Goal: Task Accomplishment & Management: Complete application form

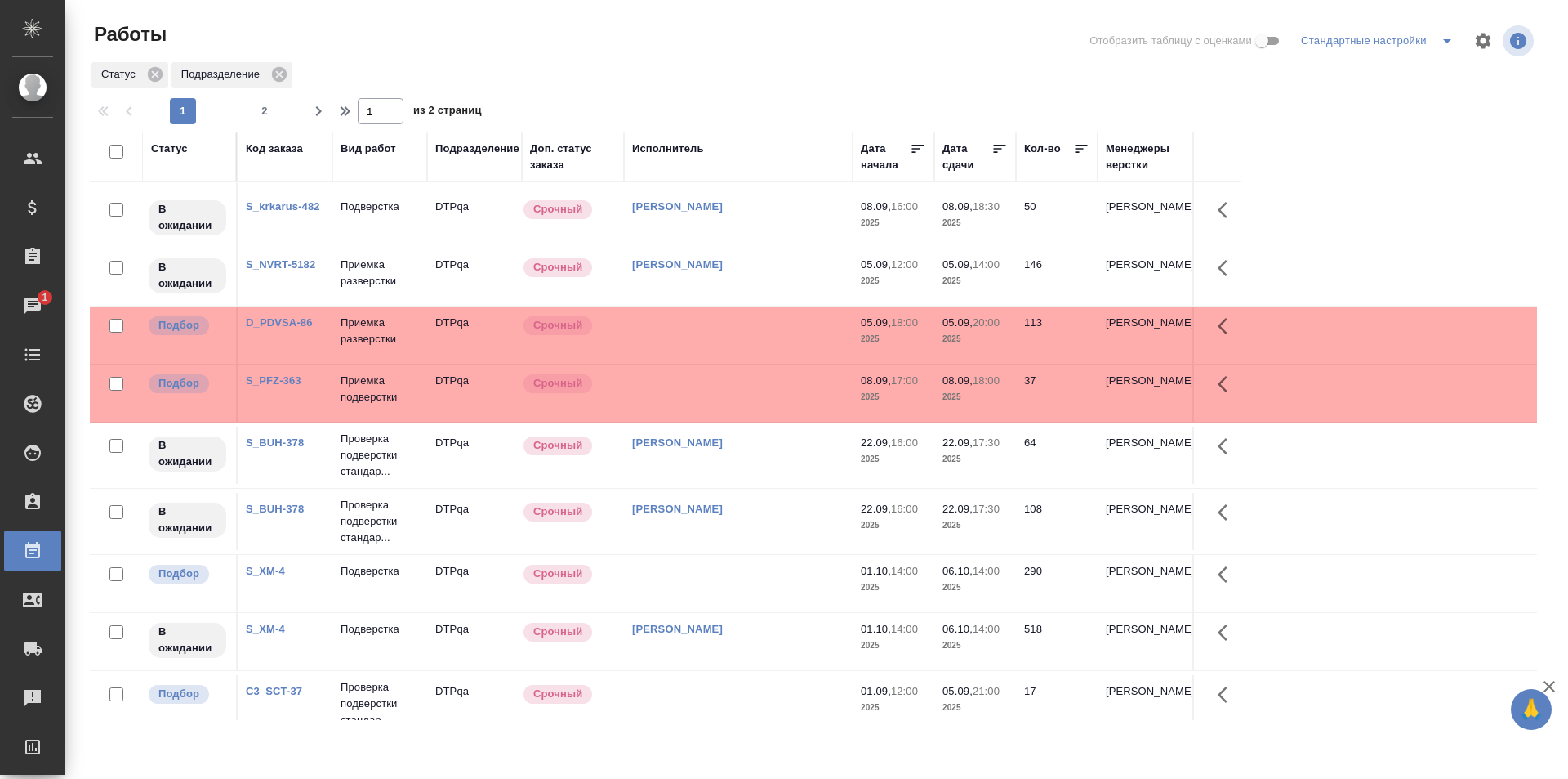
scroll to position [409, 0]
click at [756, 392] on td at bounding box center [738, 391] width 228 height 58
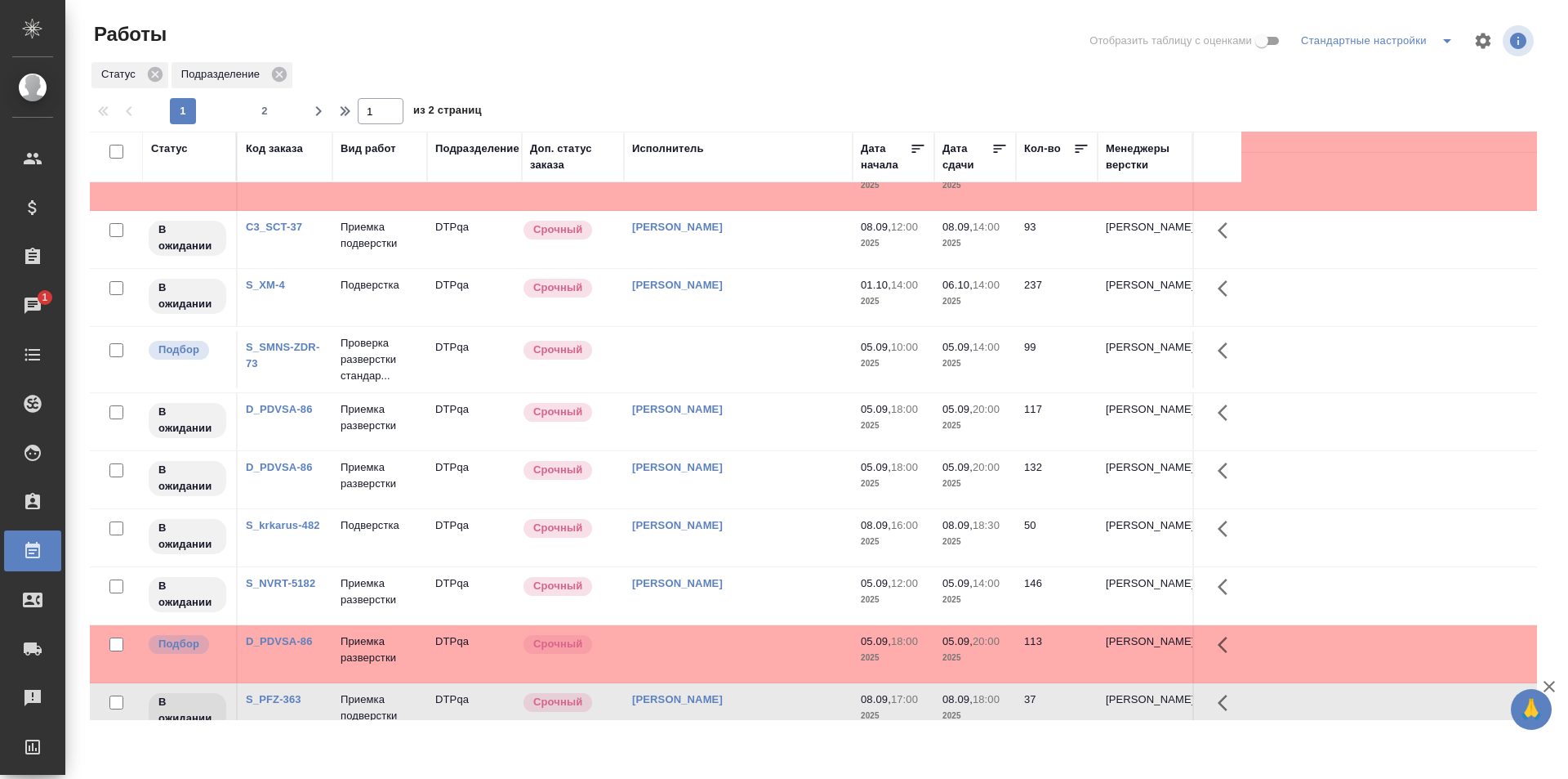
scroll to position [0, 0]
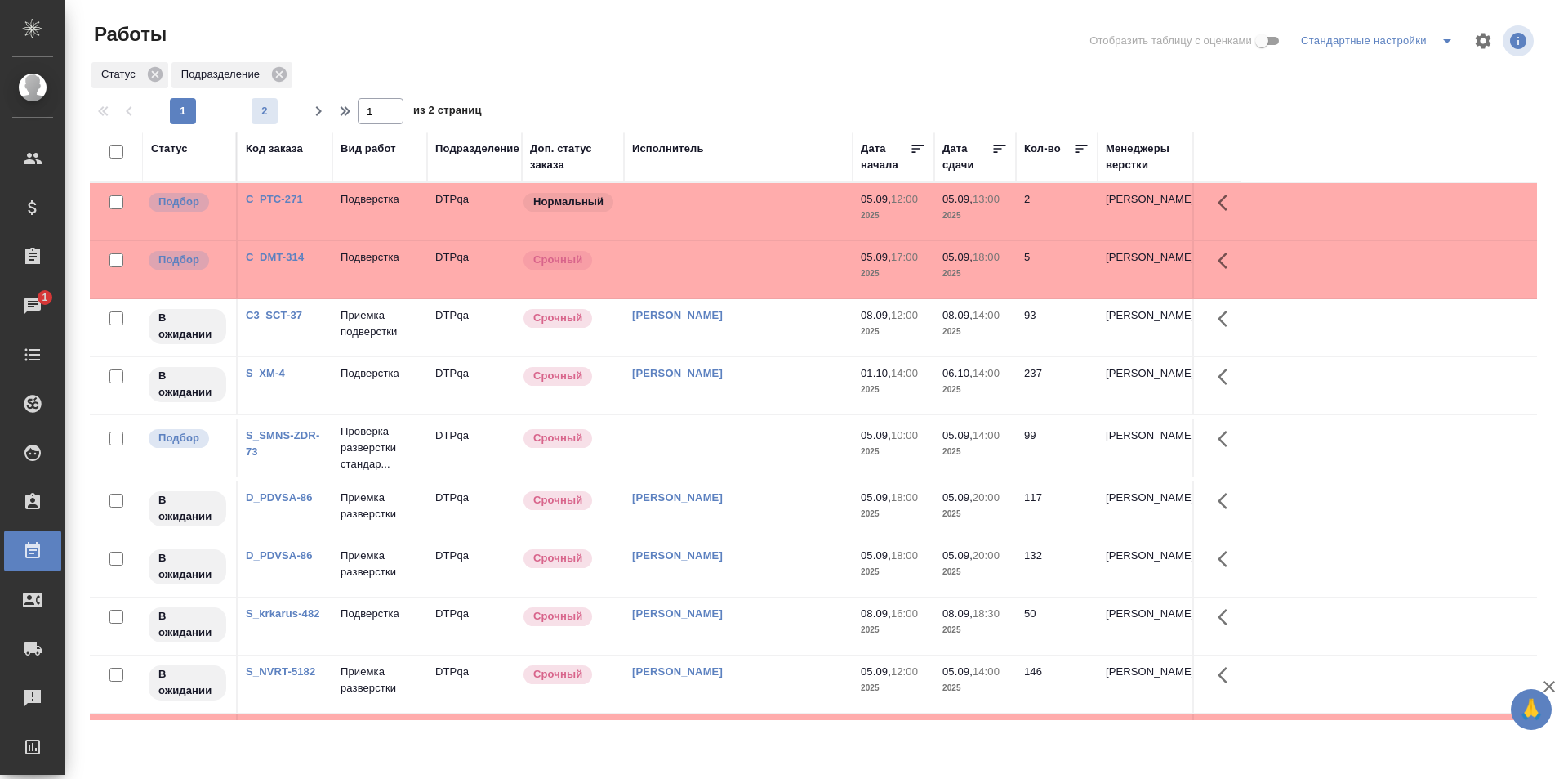
click at [257, 104] on span "2" at bounding box center [265, 111] width 27 height 16
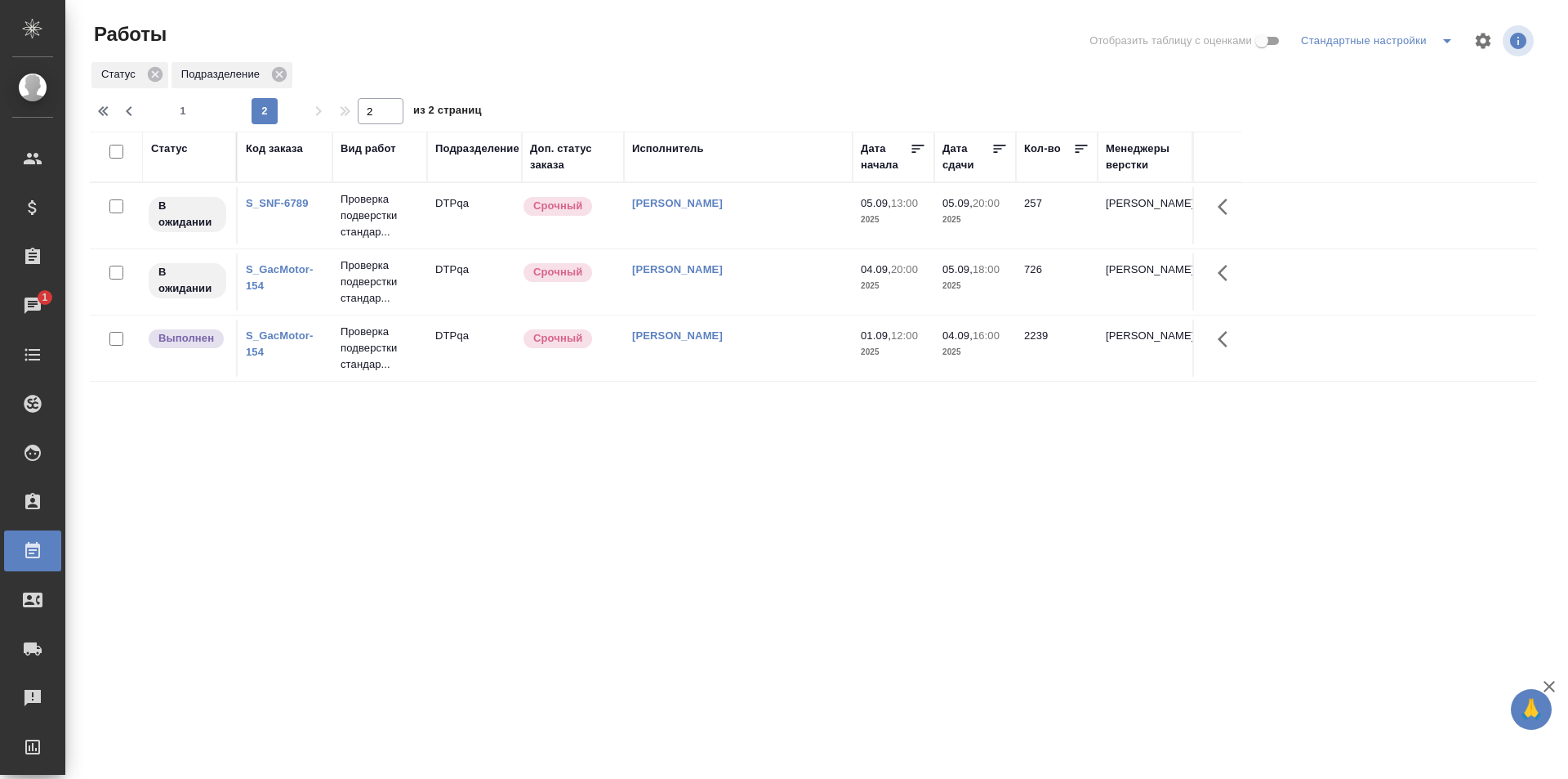
click at [777, 281] on td "[PERSON_NAME]" at bounding box center [738, 282] width 228 height 58
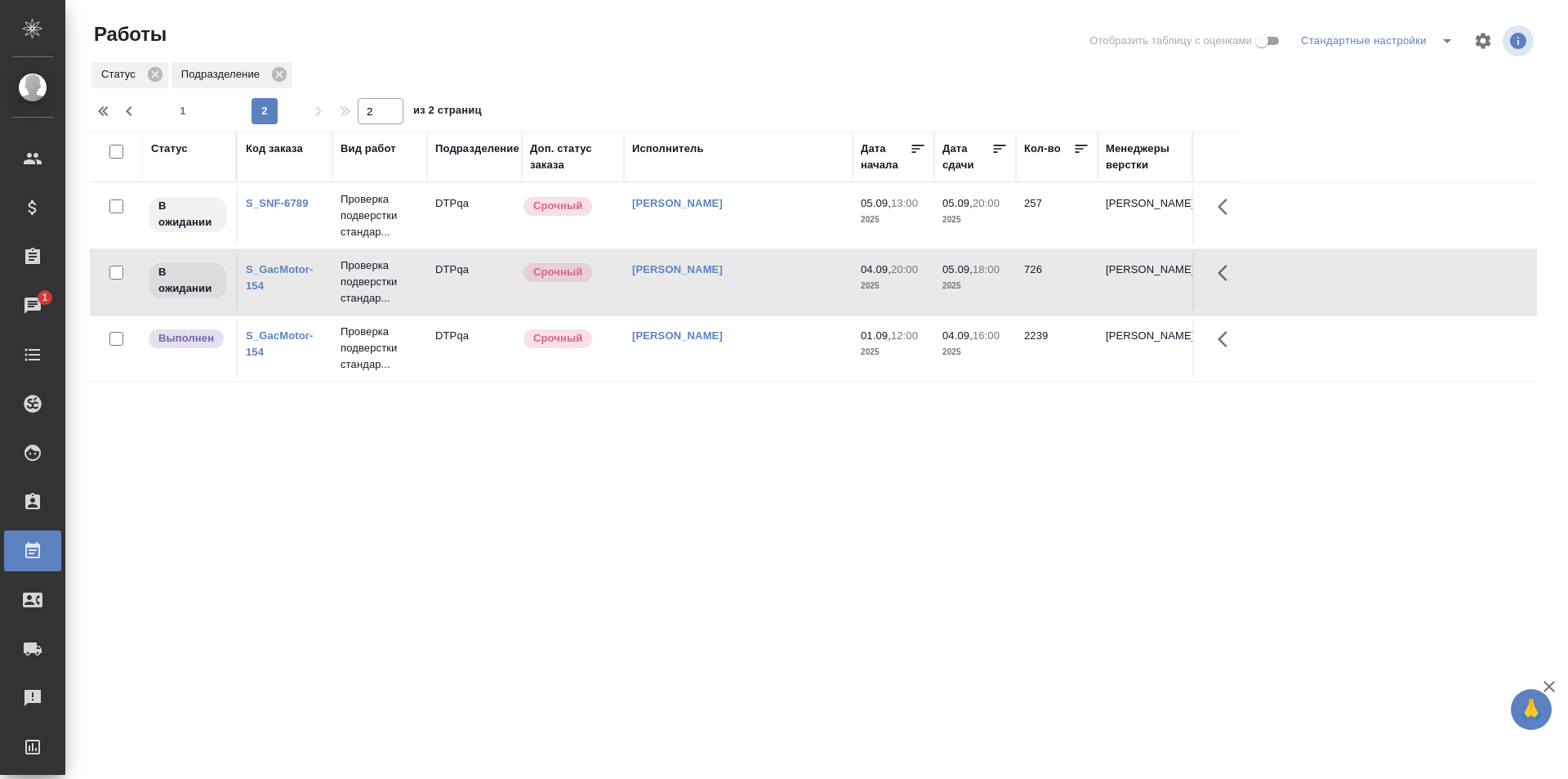
click at [777, 281] on td "[PERSON_NAME]" at bounding box center [738, 282] width 228 height 58
click at [181, 113] on span "1" at bounding box center [183, 111] width 27 height 16
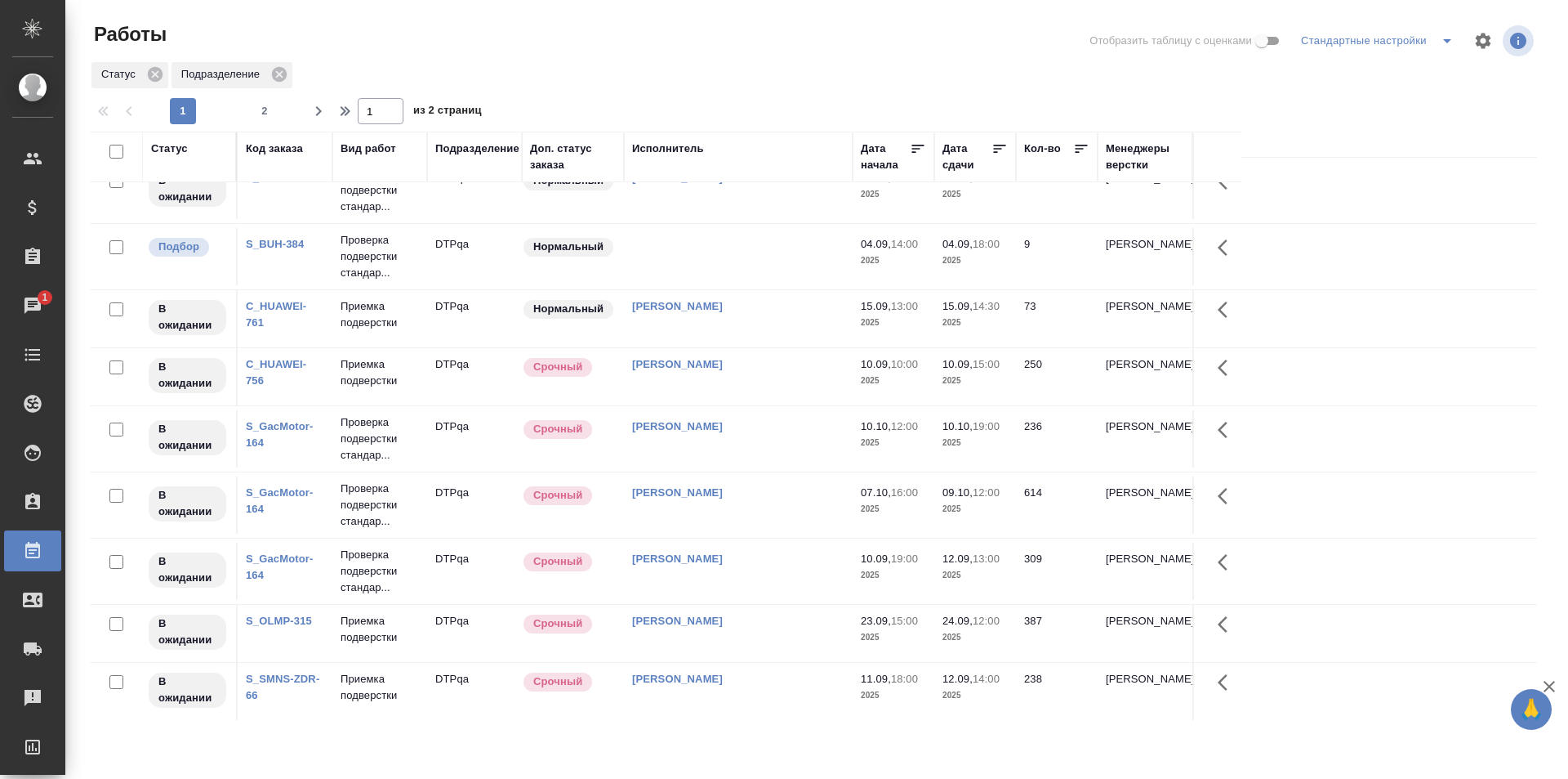
scroll to position [987, 0]
click at [265, 114] on span "2" at bounding box center [265, 111] width 27 height 16
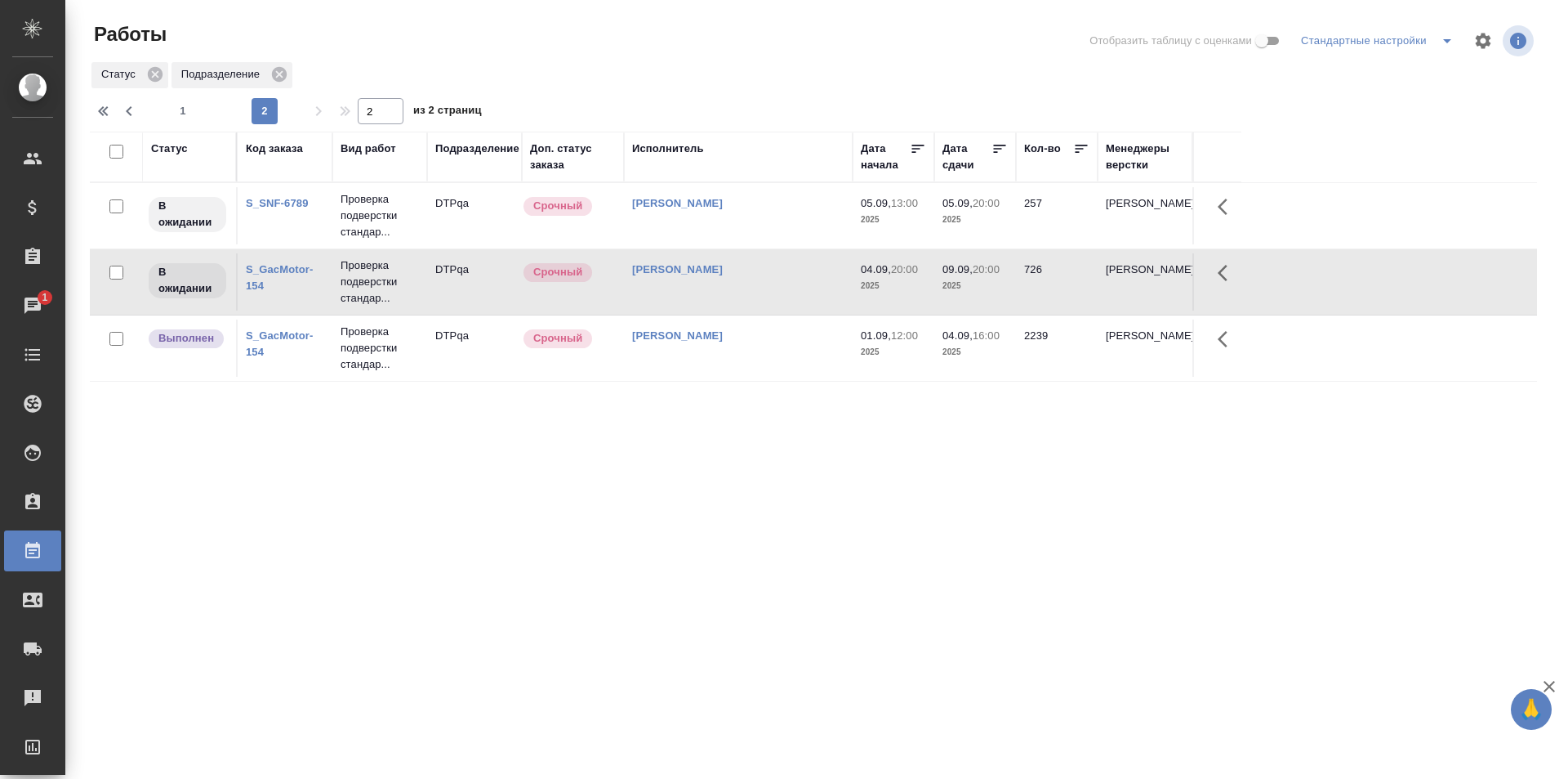
scroll to position [0, 0]
click at [173, 109] on span "1" at bounding box center [183, 111] width 27 height 16
type input "1"
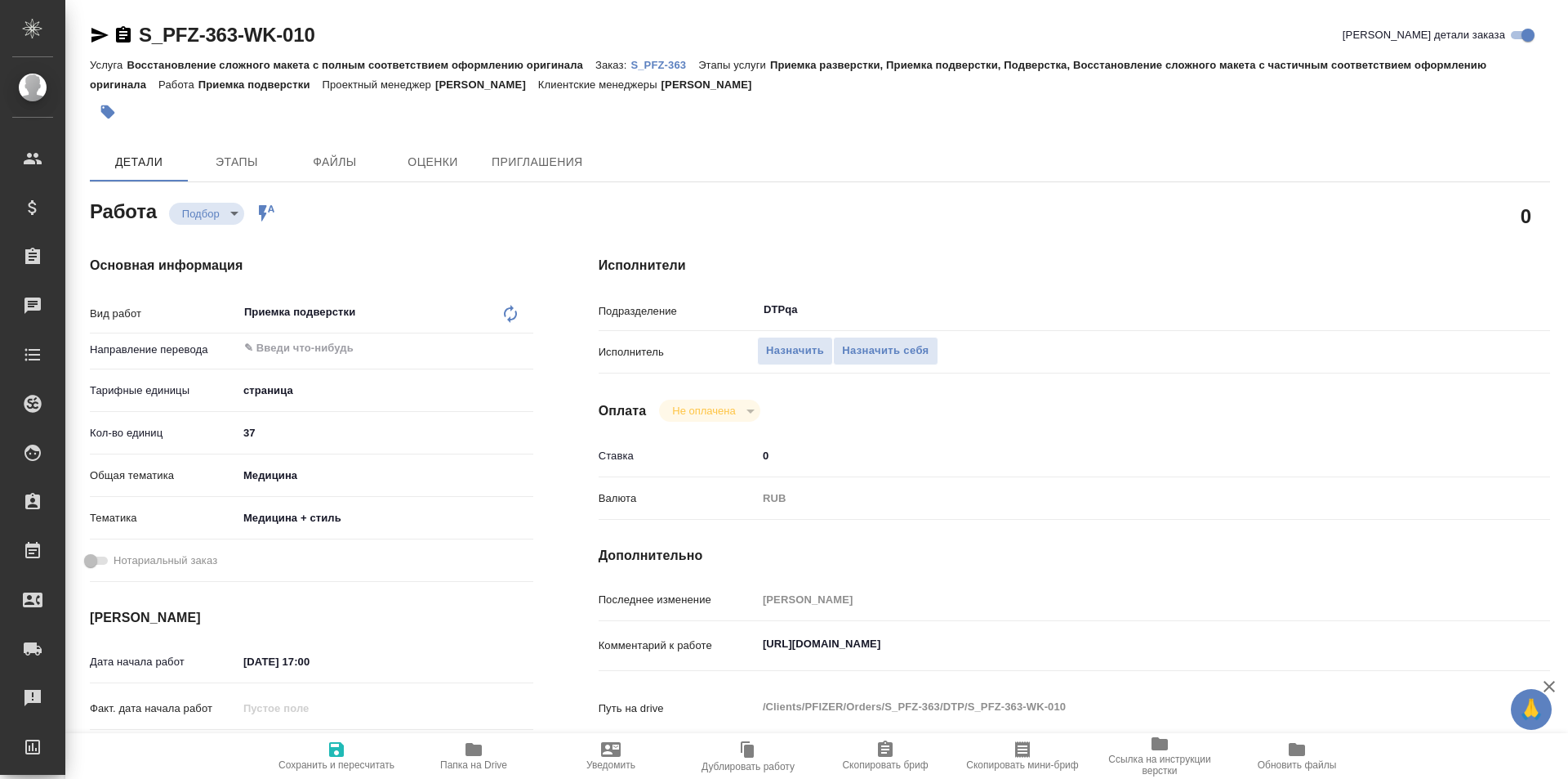
type textarea "x"
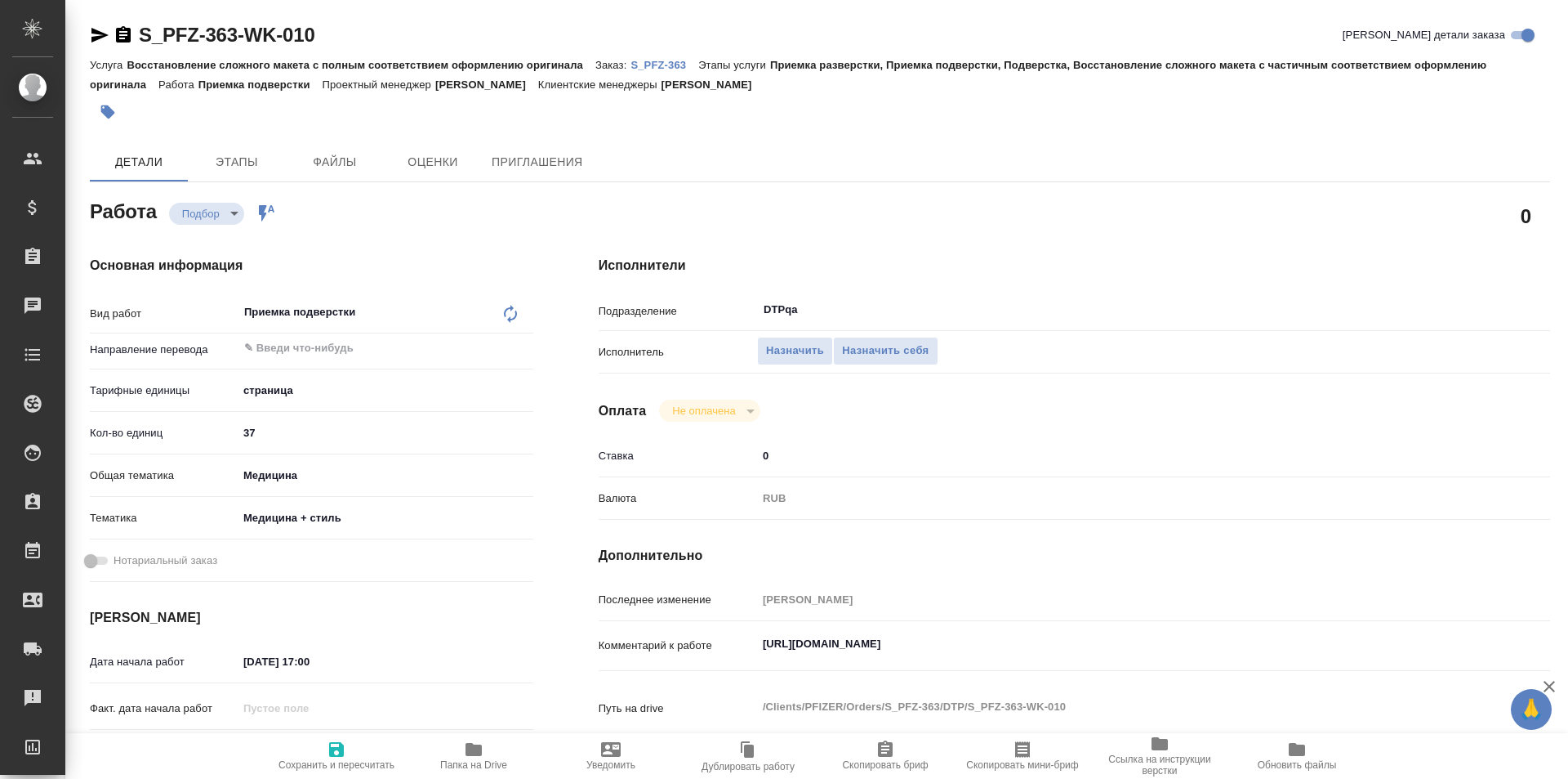
type textarea "x"
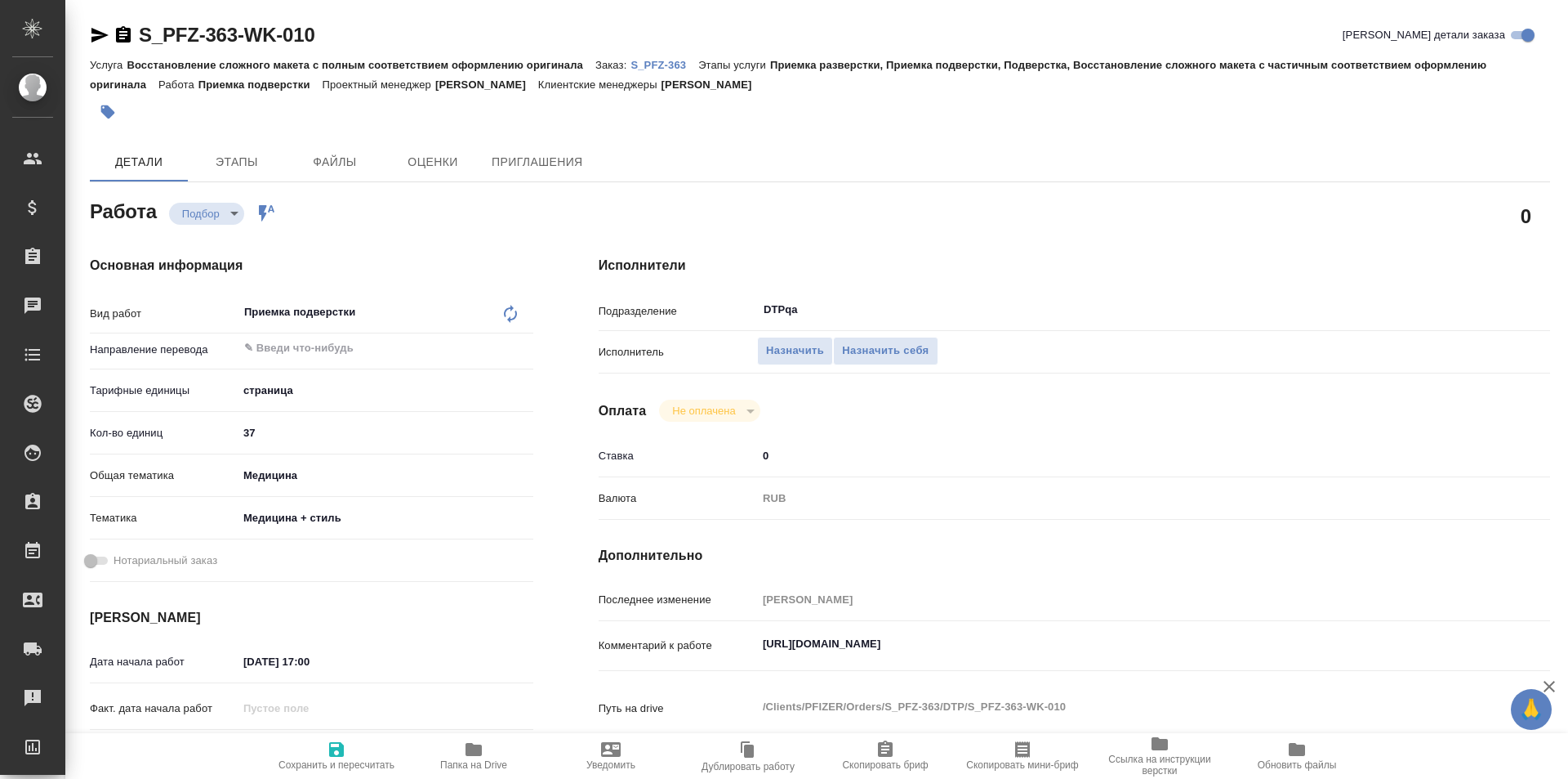
type textarea "x"
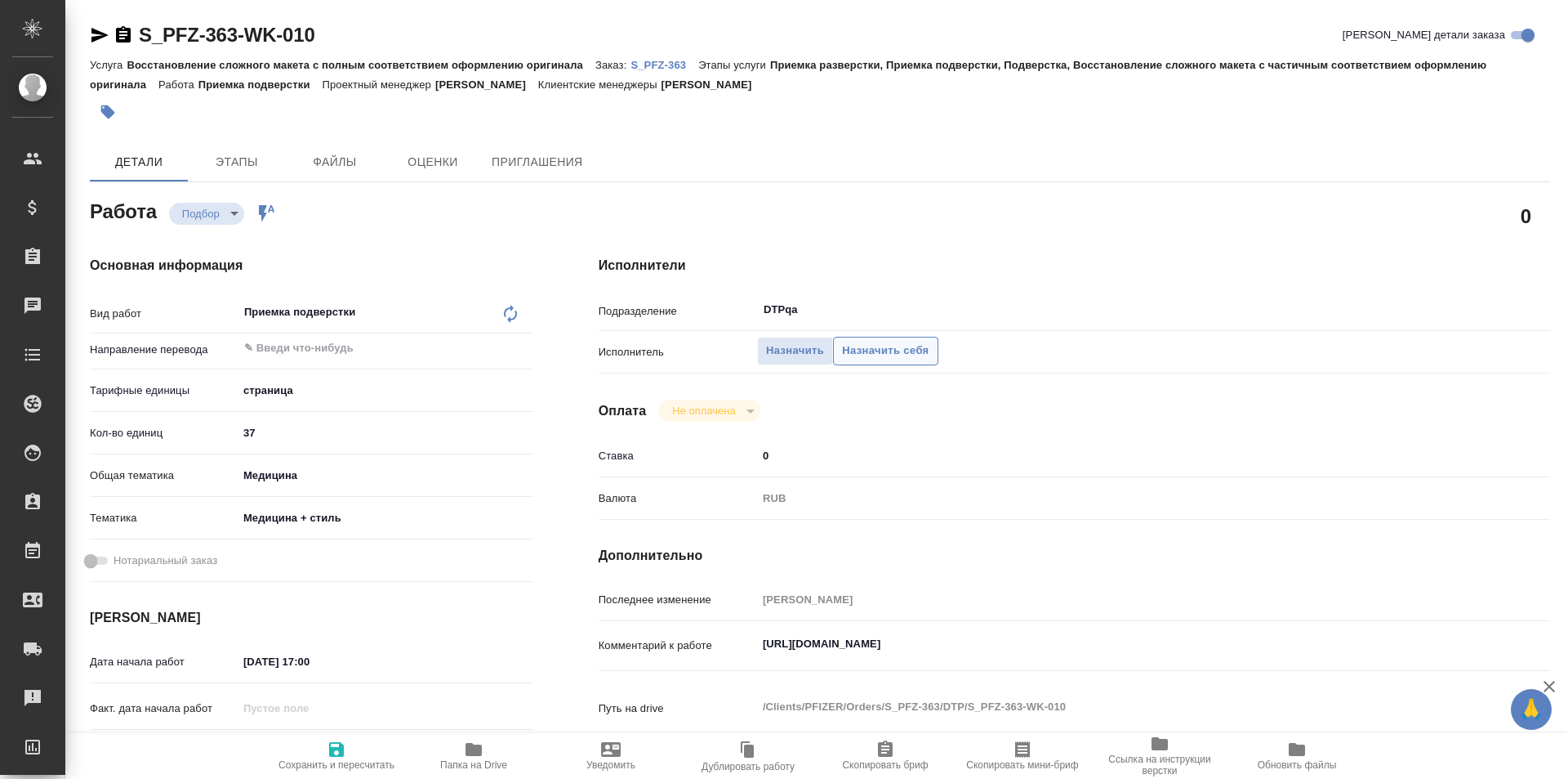
type textarea "x"
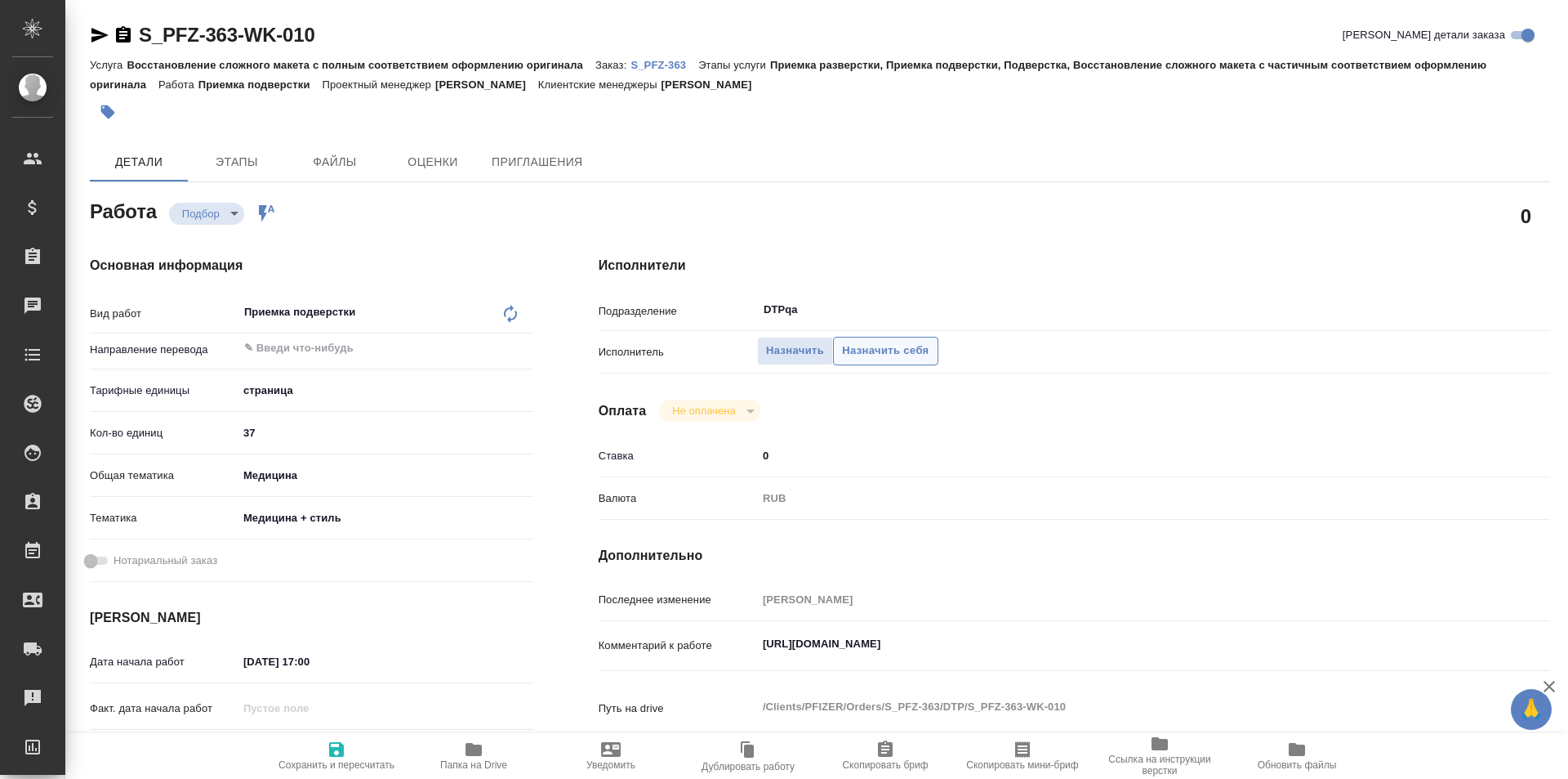
type textarea "x"
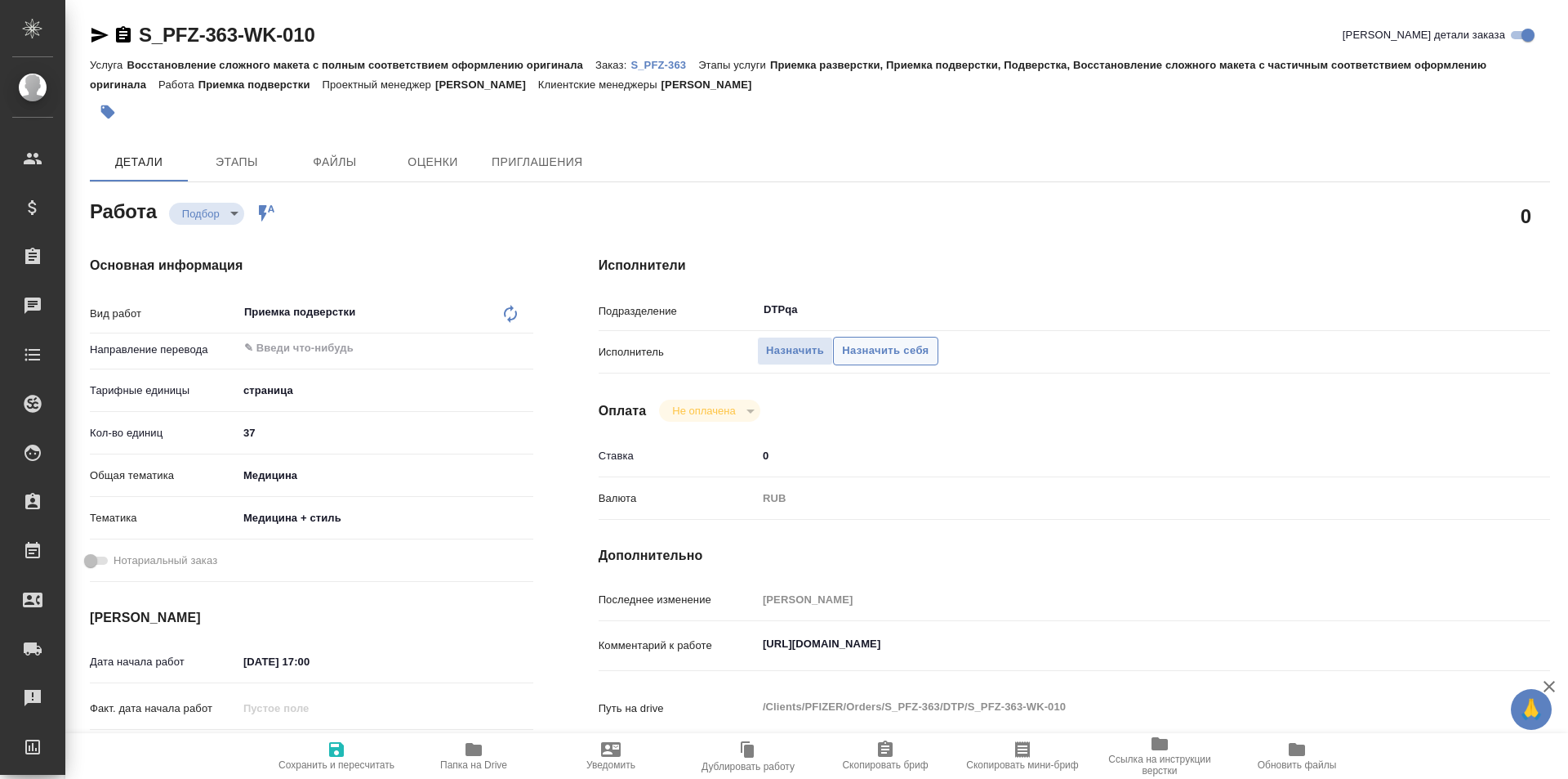
click at [865, 348] on span "Назначить себя" at bounding box center [886, 351] width 87 height 19
type textarea "x"
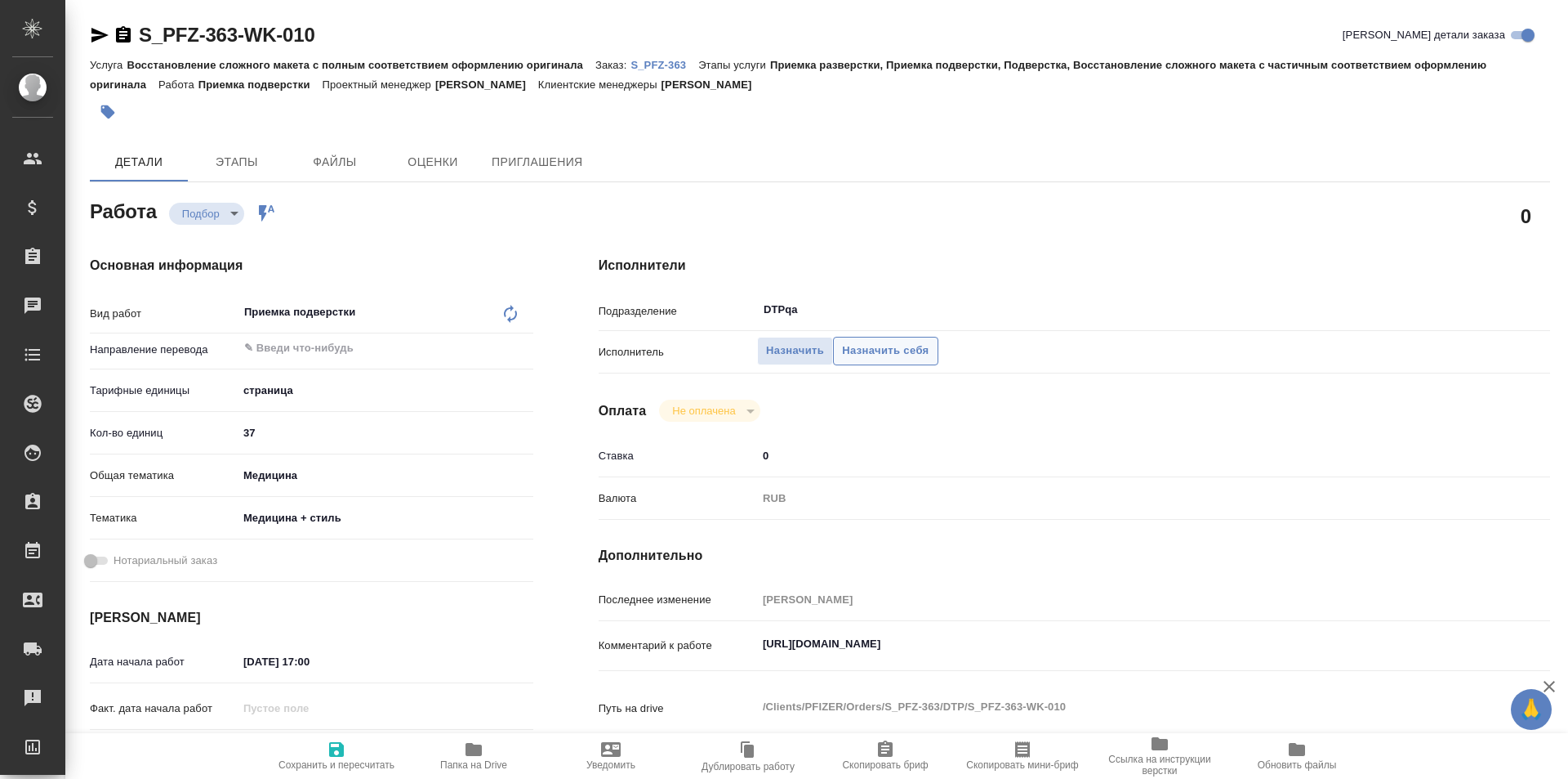
type textarea "x"
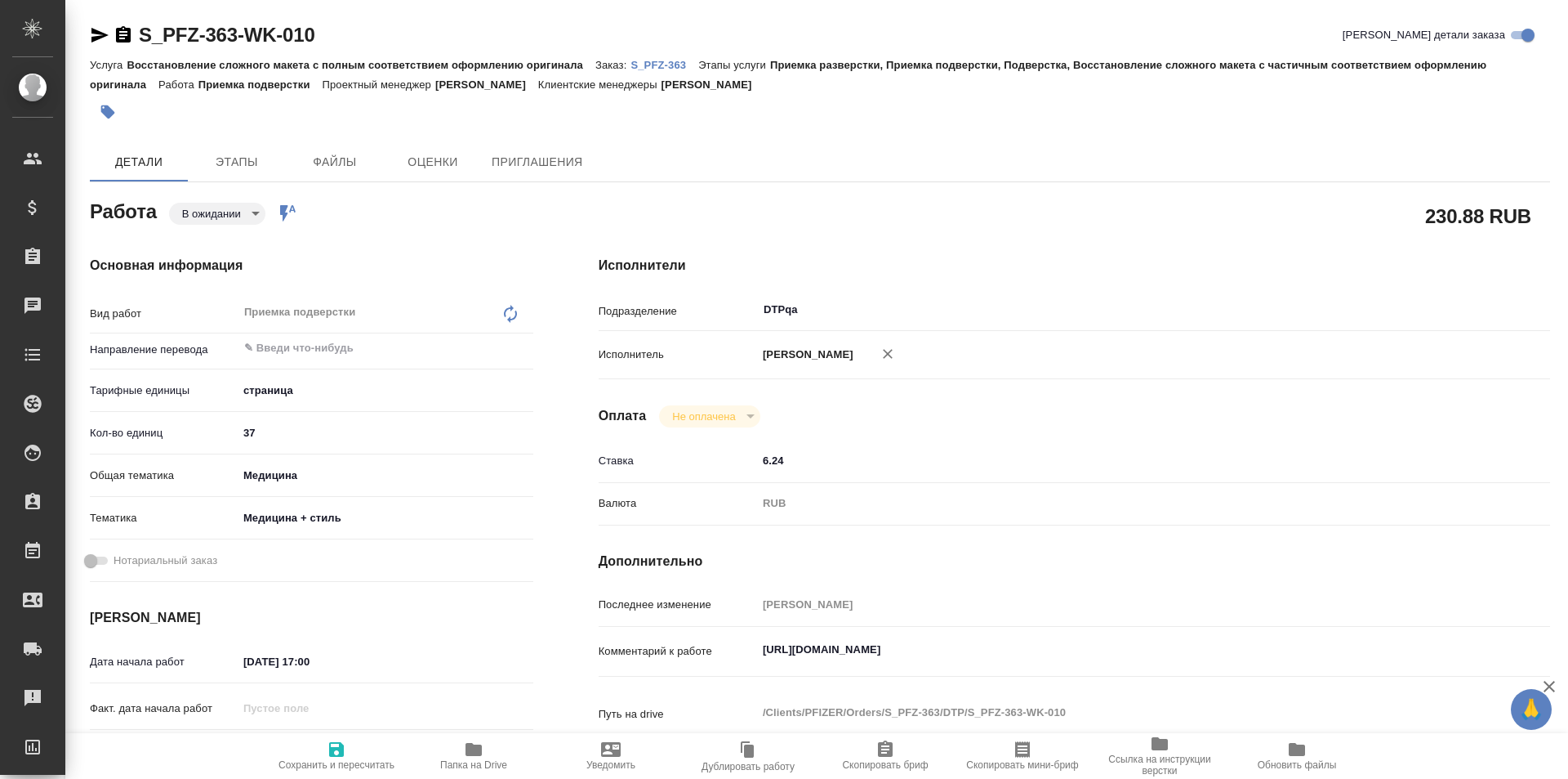
type textarea "x"
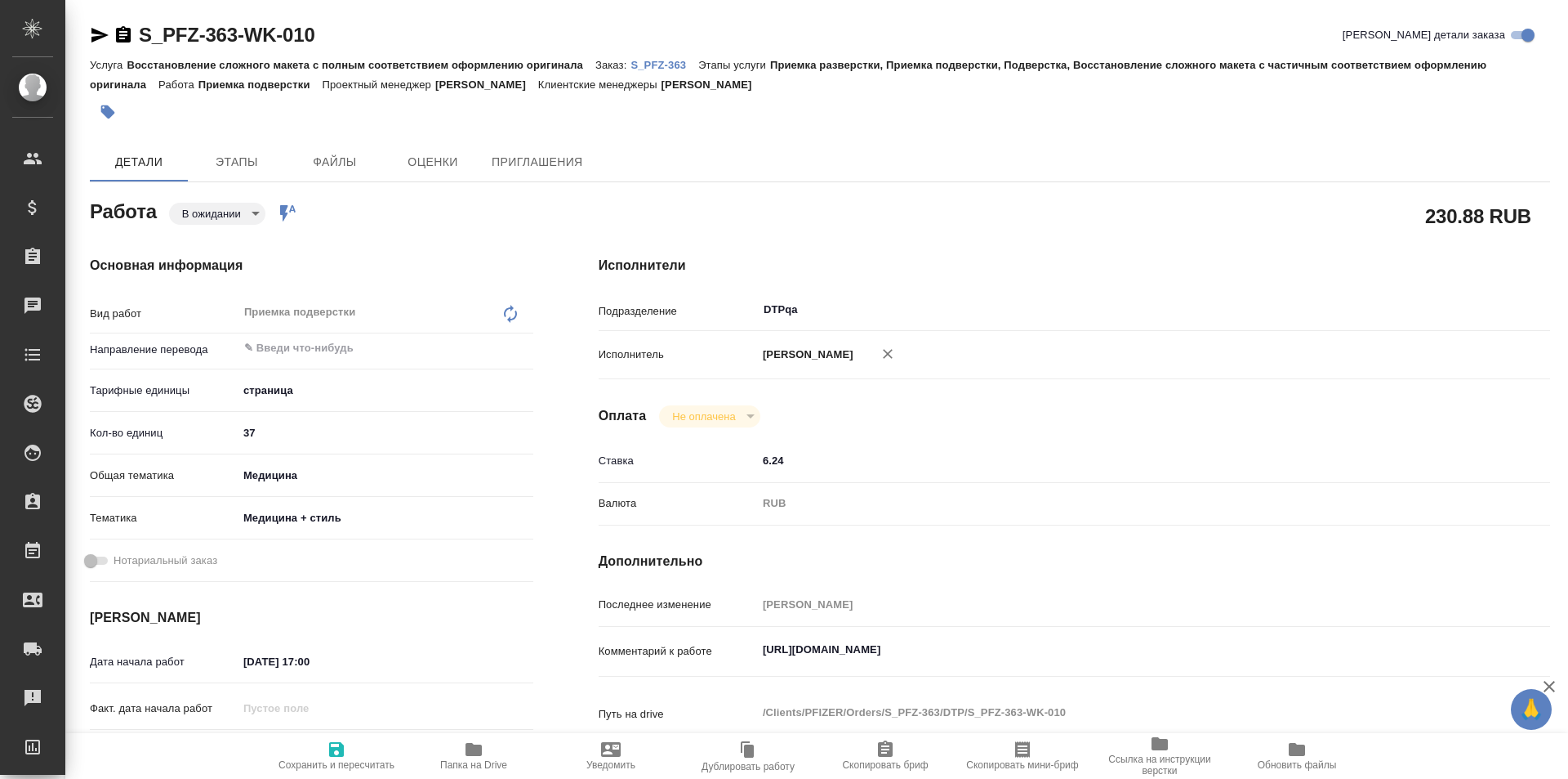
type textarea "x"
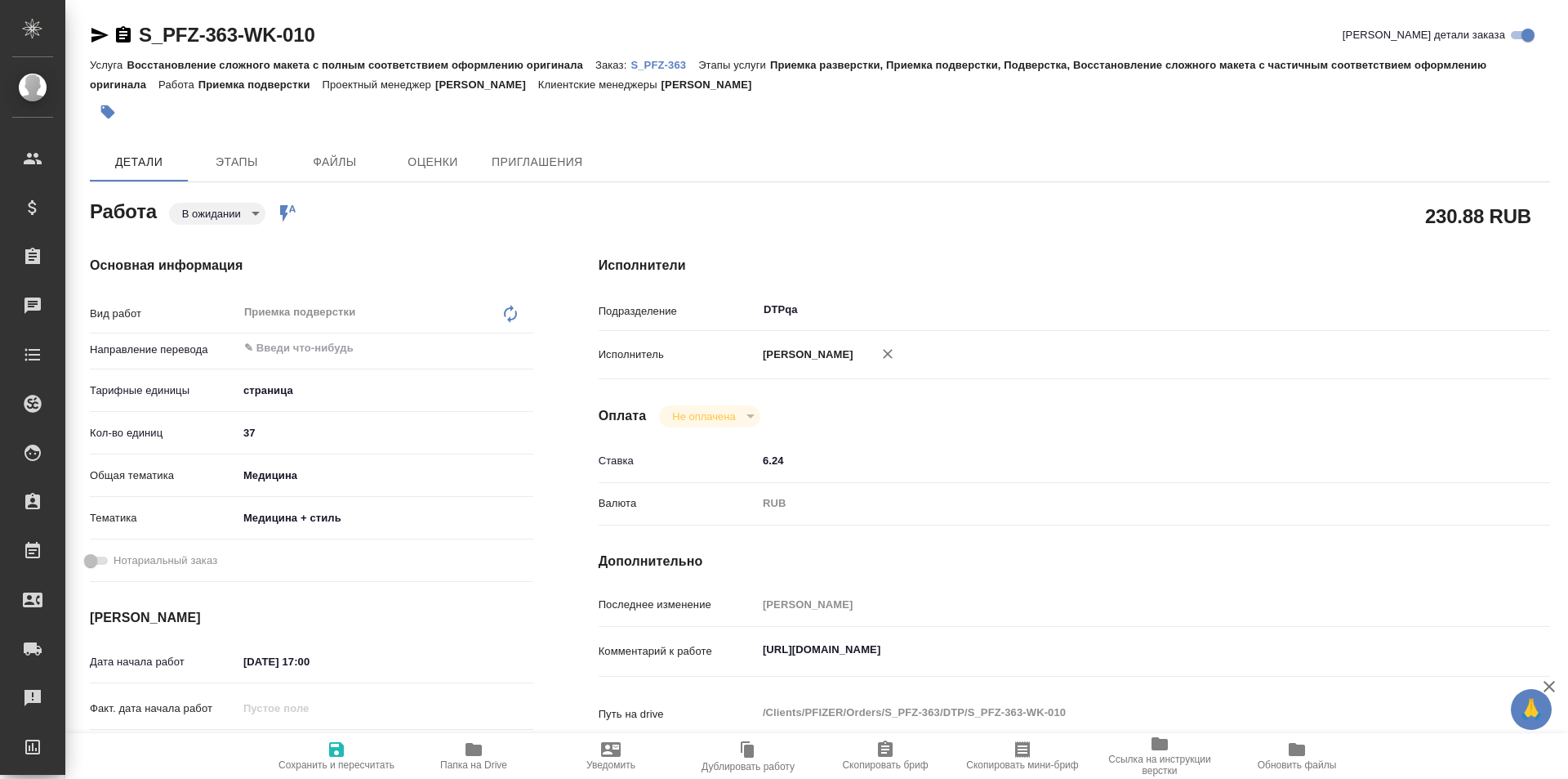
type textarea "x"
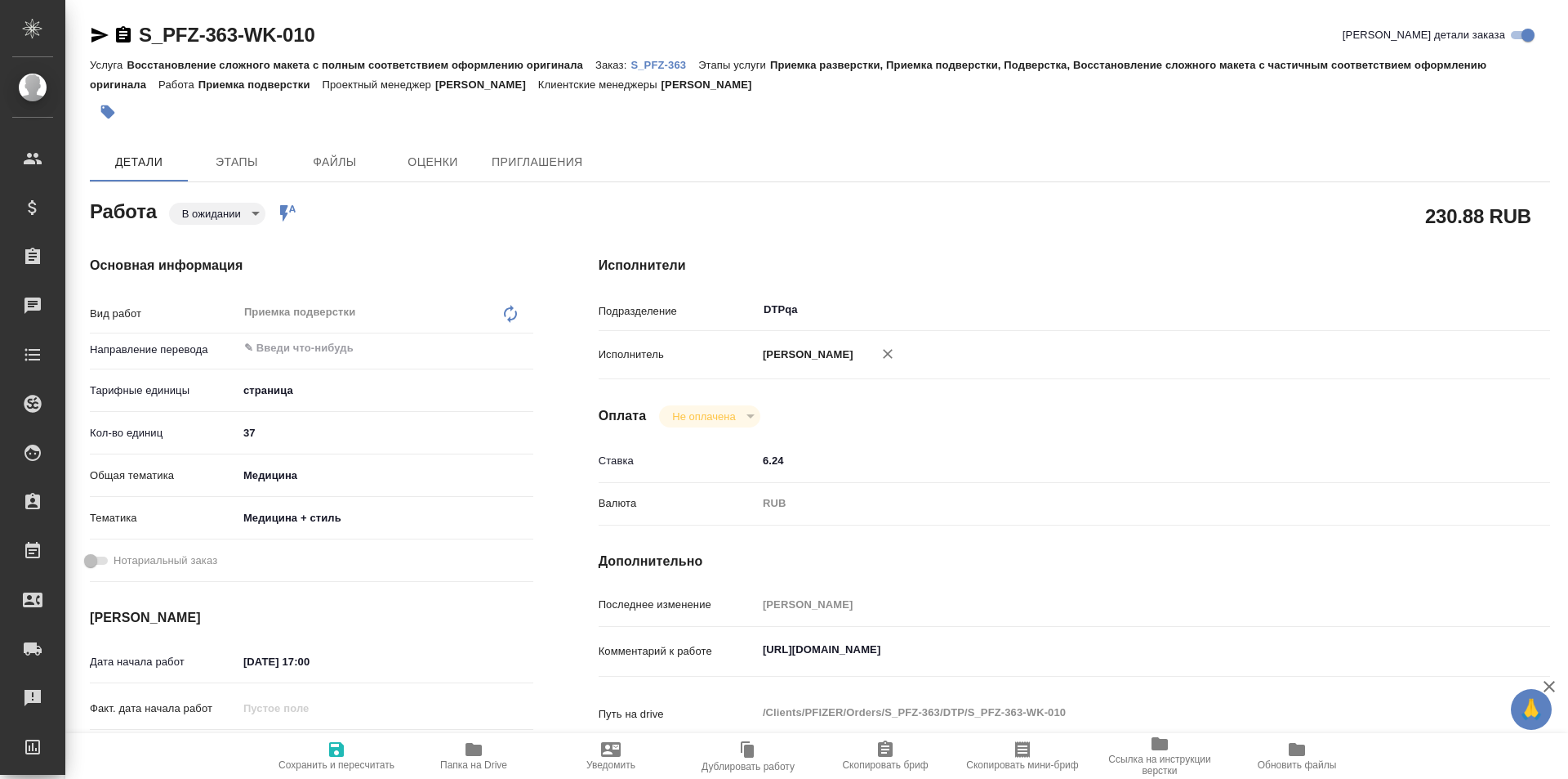
type textarea "x"
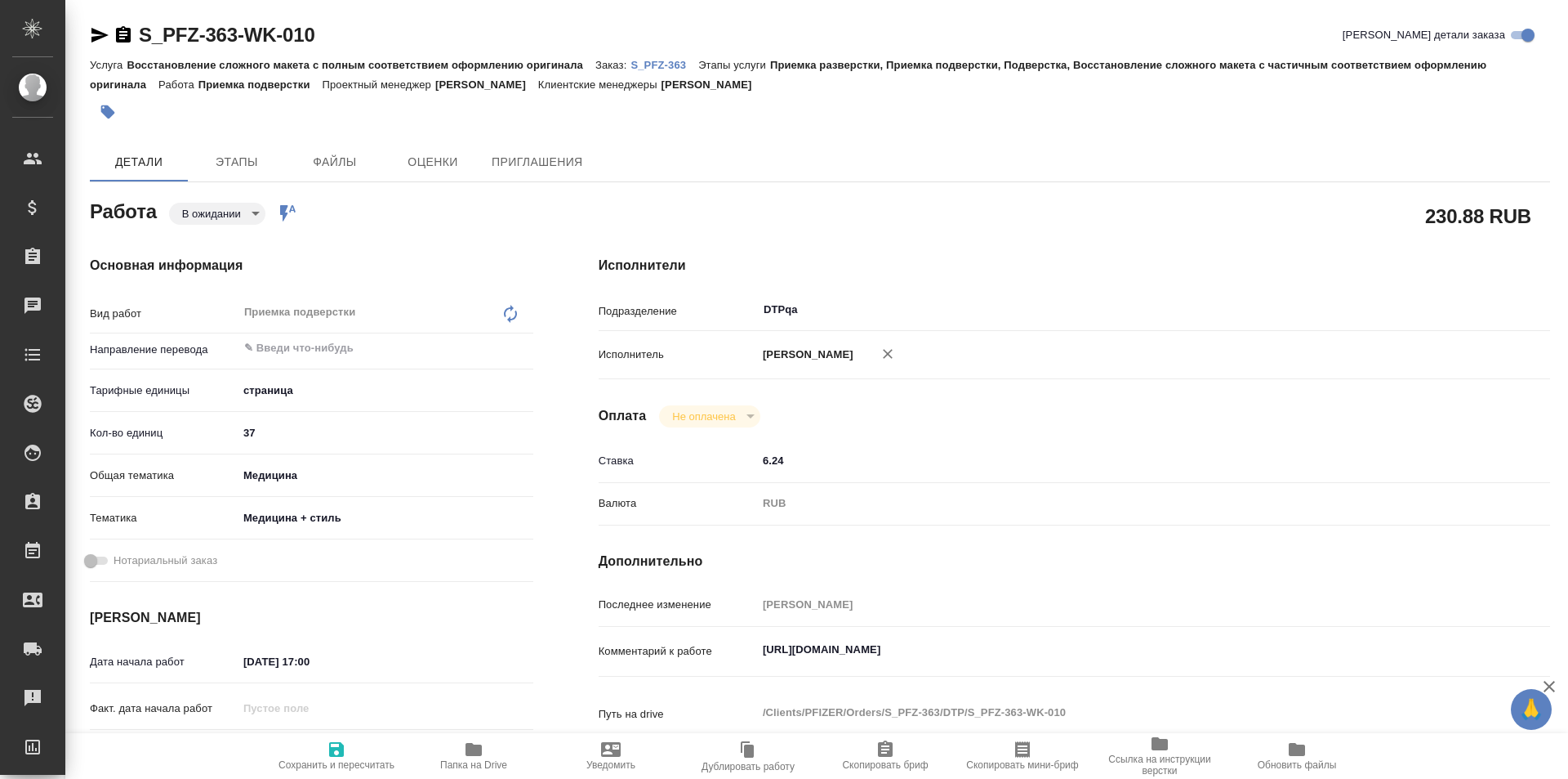
type textarea "x"
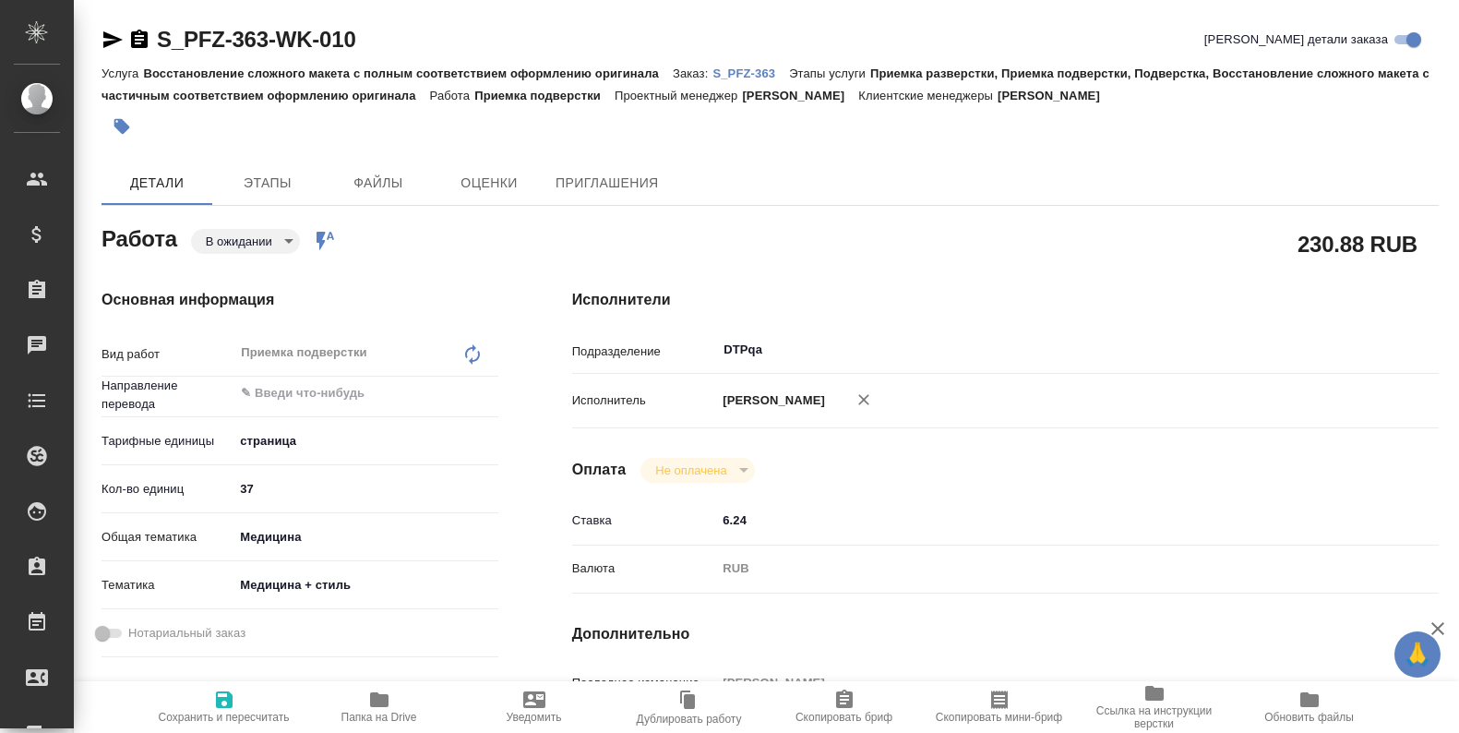
type textarea "x"
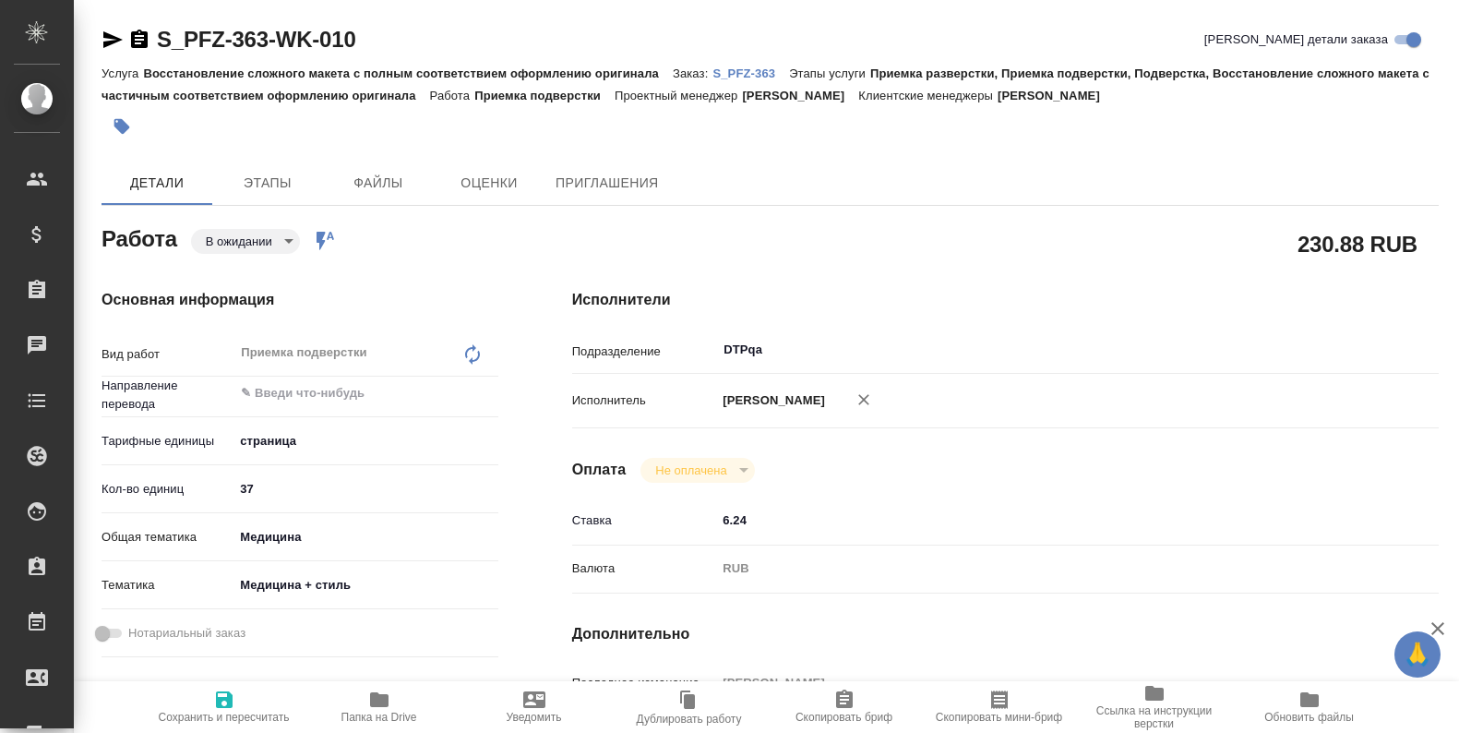
type textarea "x"
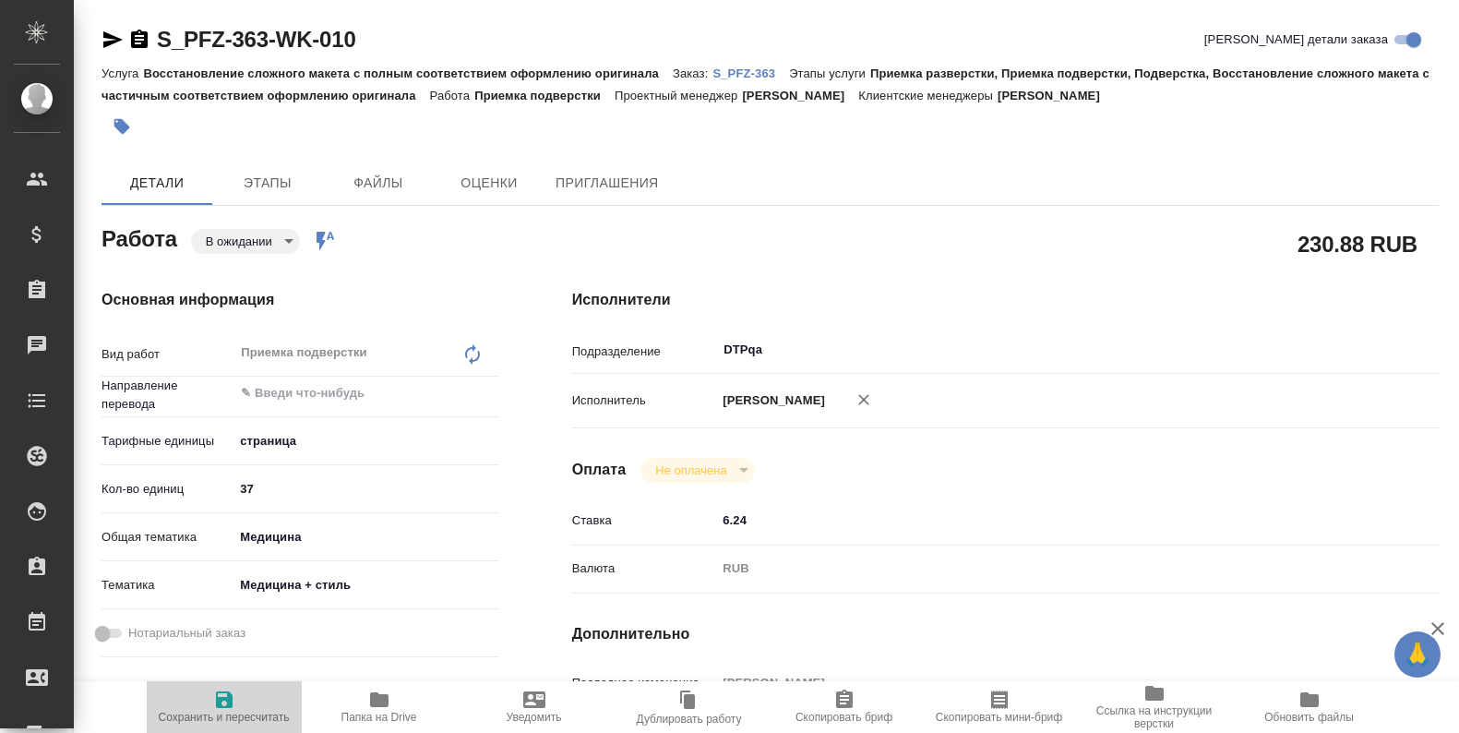
click at [228, 703] on icon "button" at bounding box center [224, 699] width 17 height 17
type textarea "x"
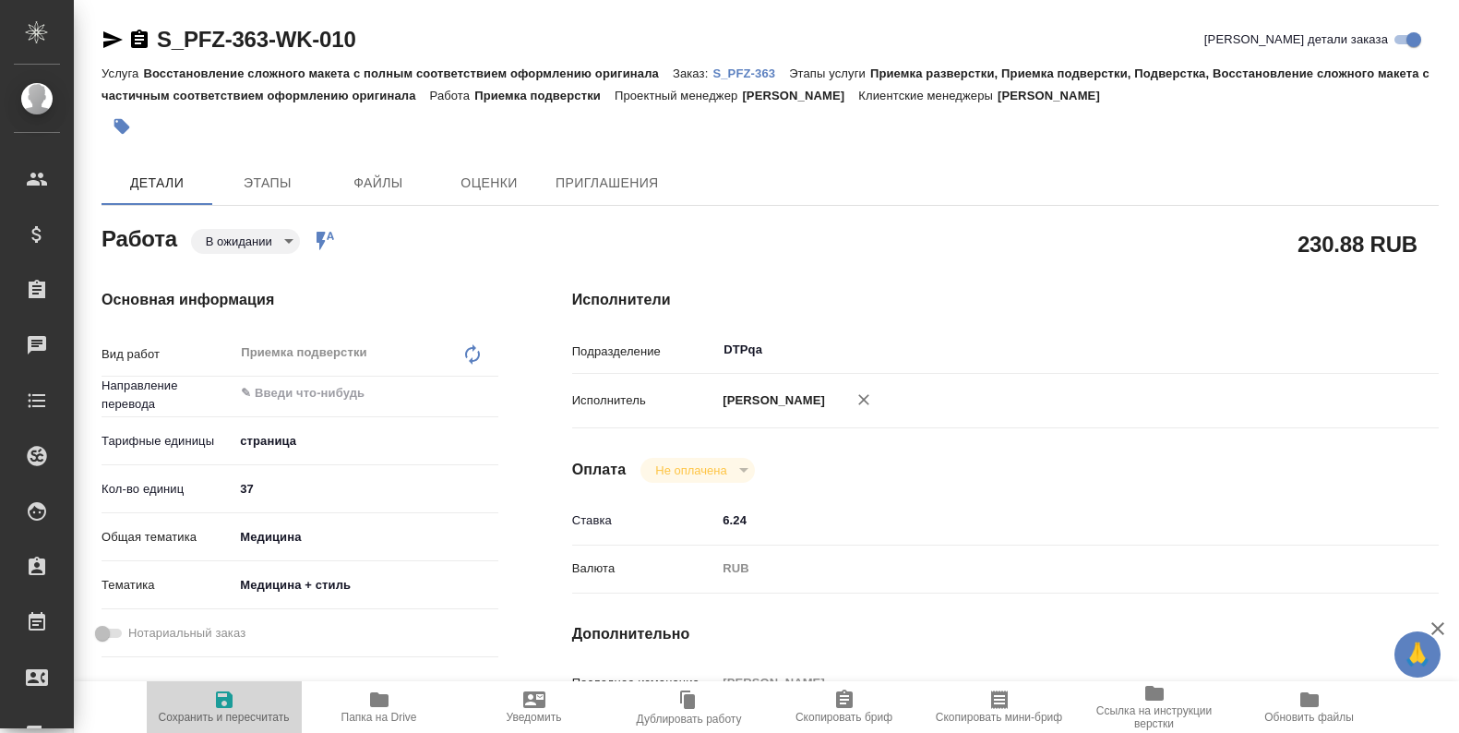
type textarea "x"
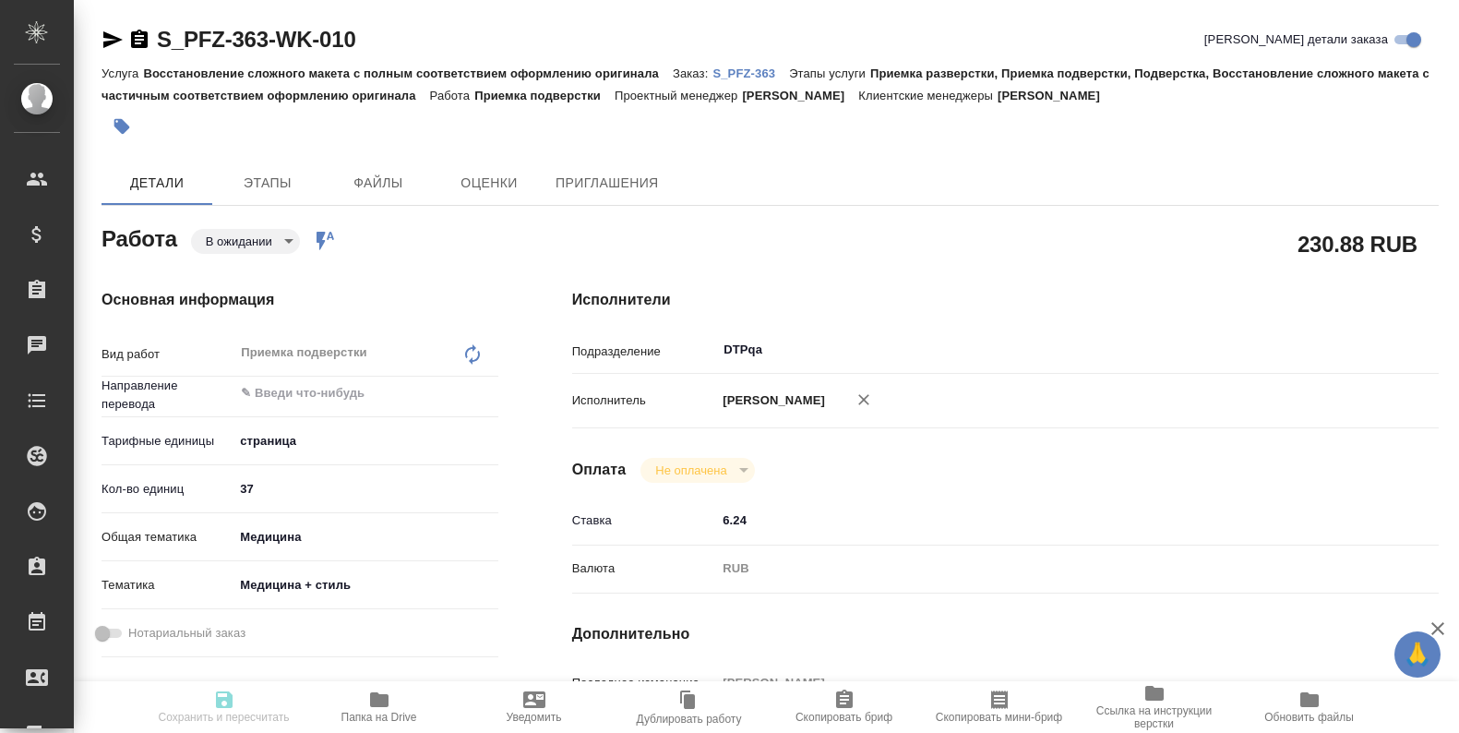
type textarea "x"
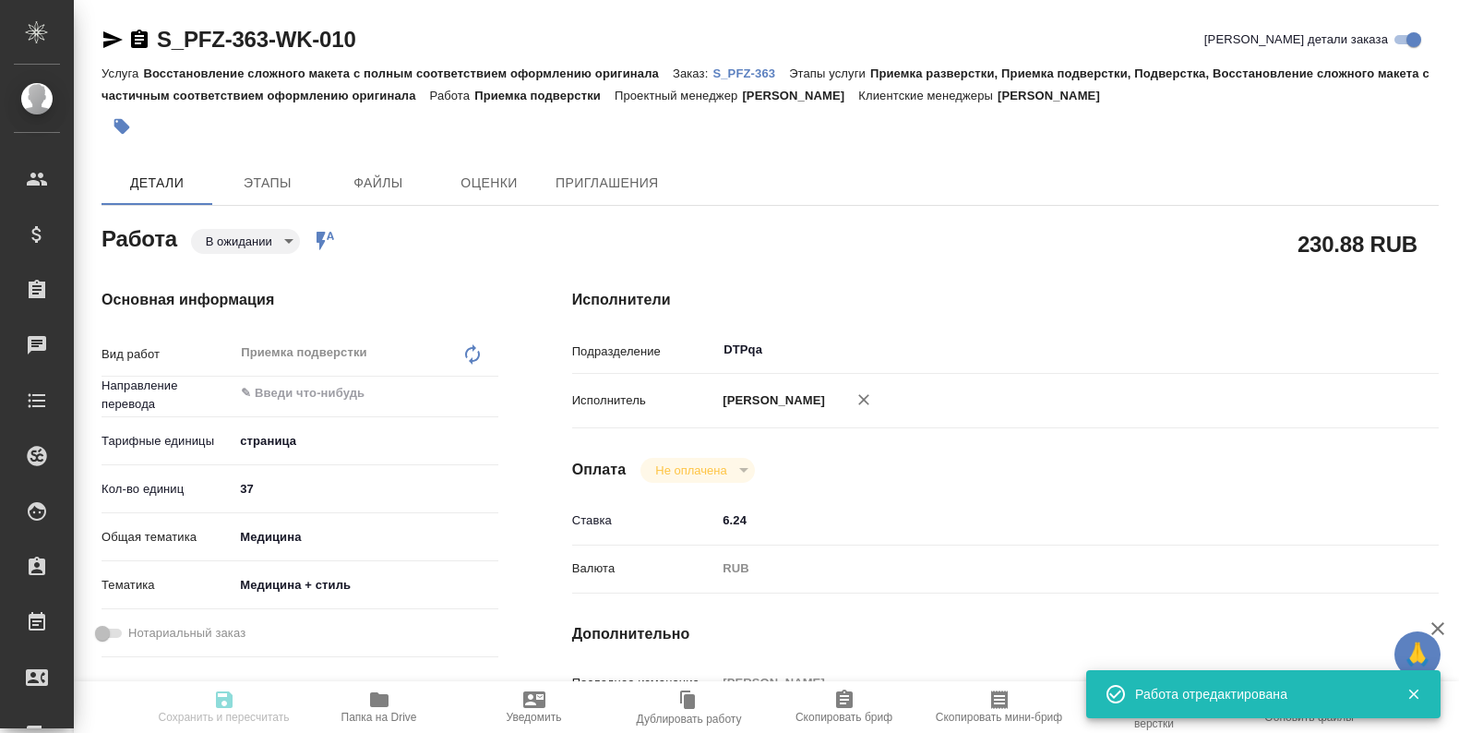
type textarea "x"
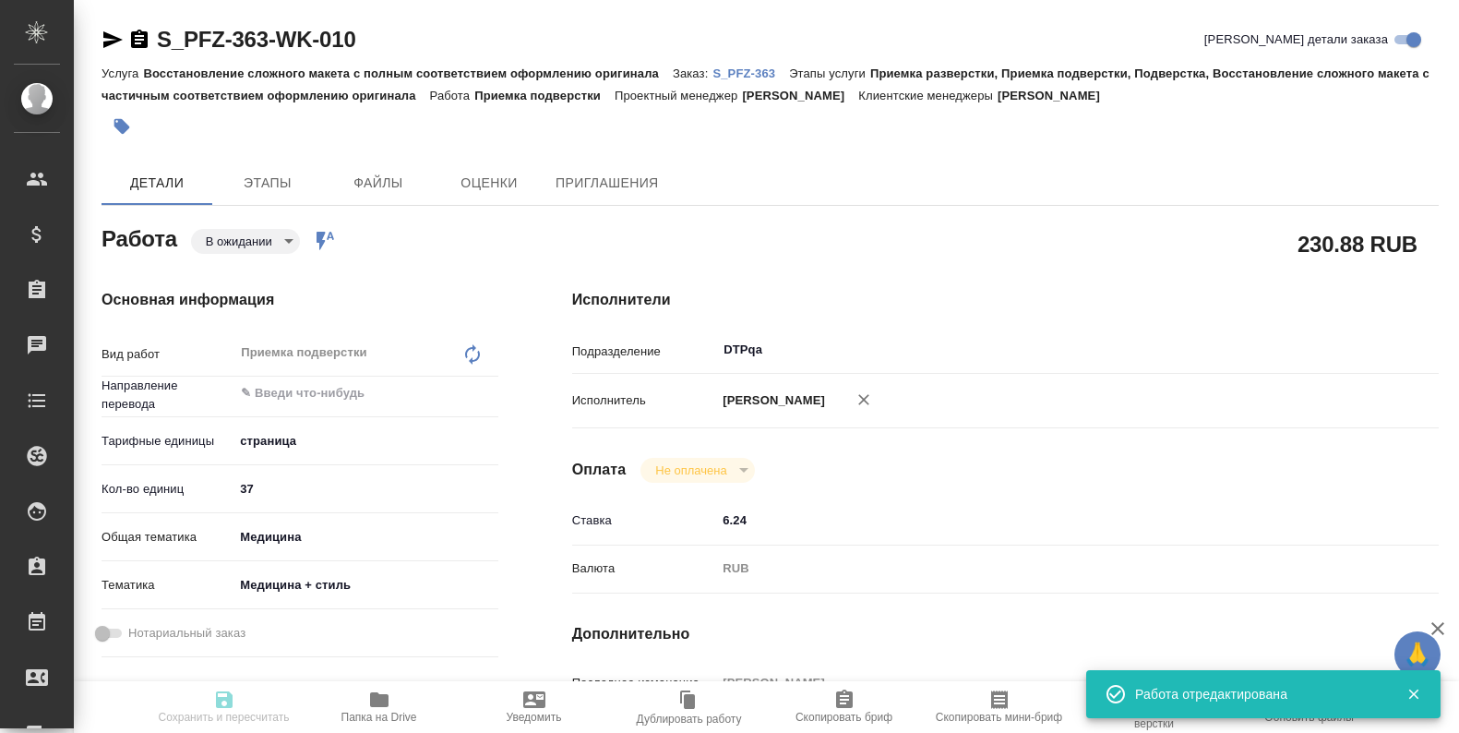
type input "pending"
type textarea "Приемка подверстки"
type textarea "x"
type input "5a8b1489cc6b4906c91bfdb2"
type input "37"
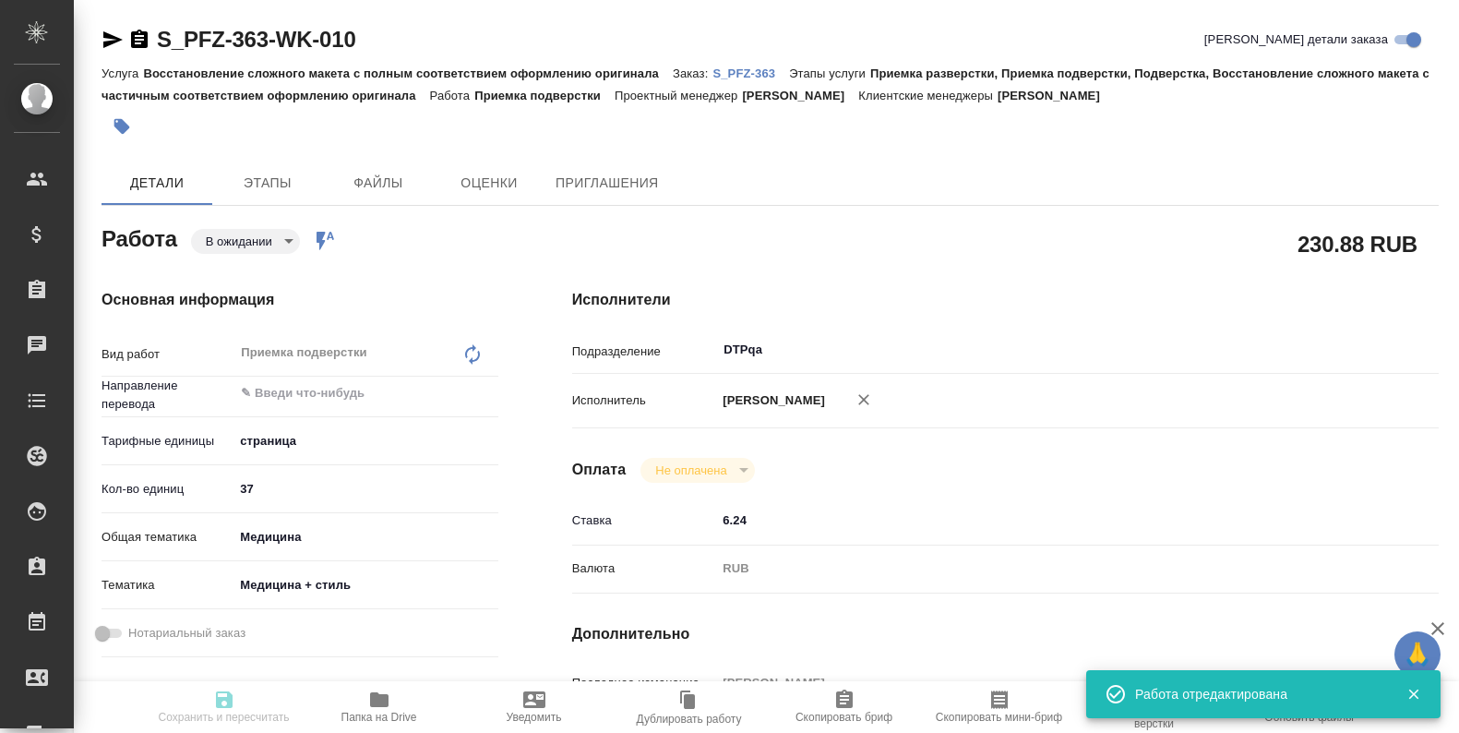
type input "med"
type input "614982e3093d9b491e1077bc"
type input "08.09.2025 17:00"
type input "08.09.2025 18:00"
type input "08.09.2025 19:00"
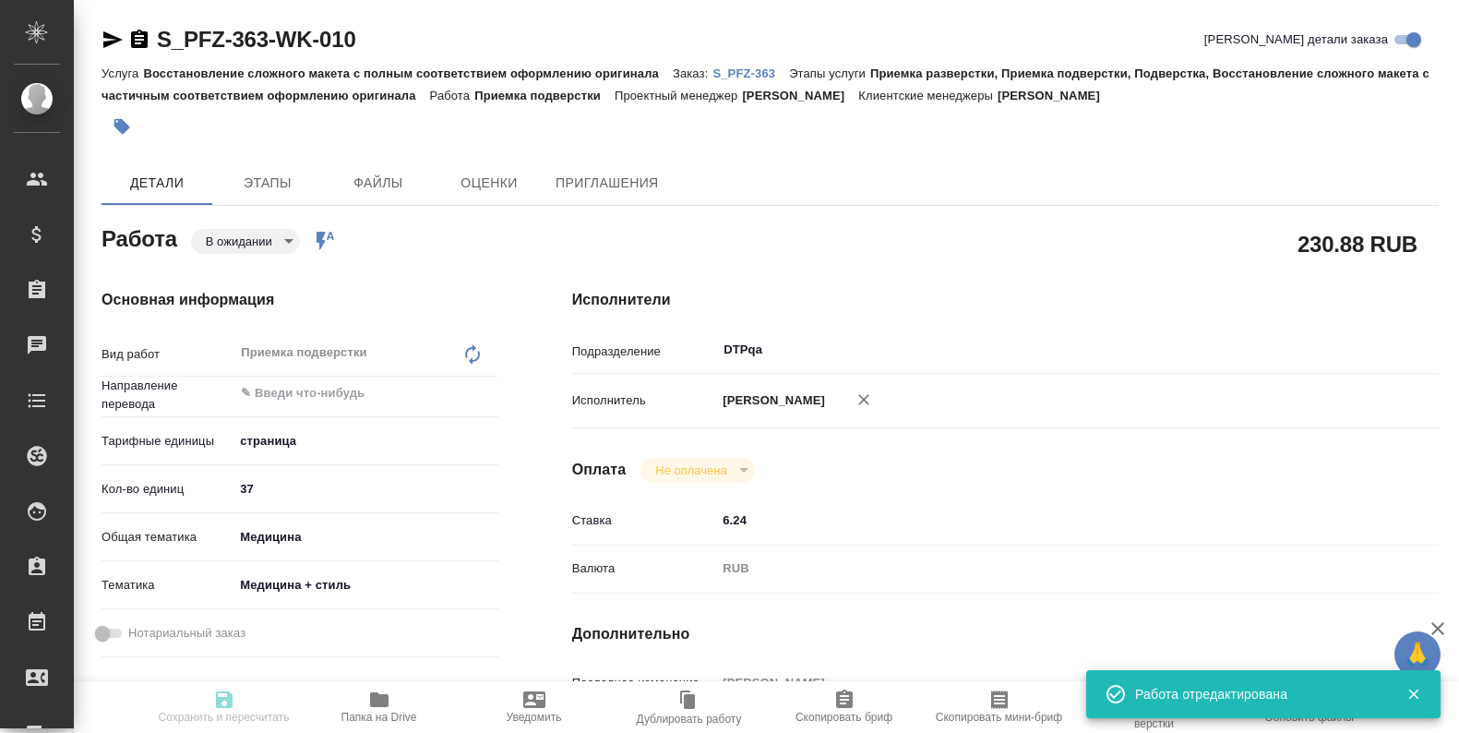
type input "DTPqa"
type input "notPayed"
type input "6.24"
type input "RUB"
type input "[PERSON_NAME]"
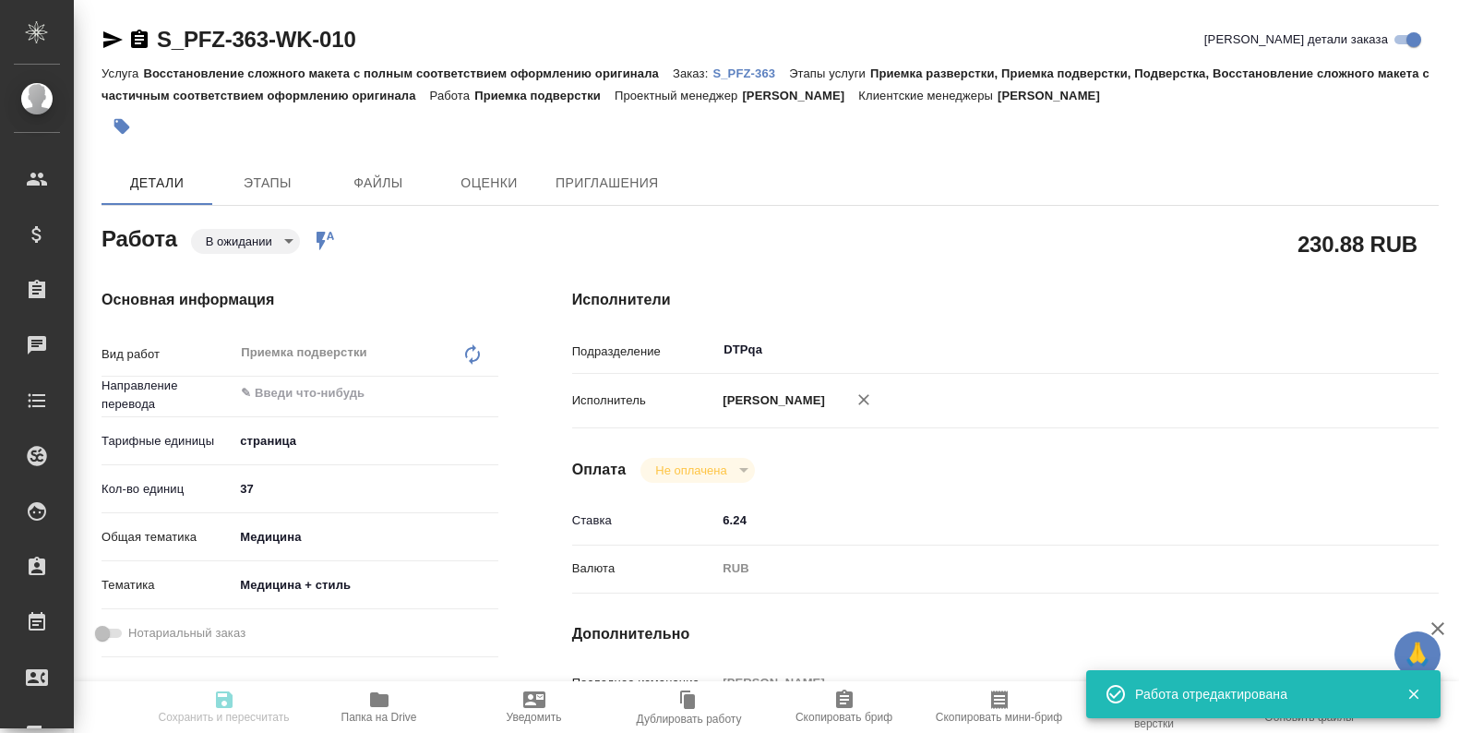
type textarea "https://tera.awatera.com/Work/68b16fefea2b32cc0f35e512/"
type textarea "x"
type textarea "/Clients/PFIZER/Orders/S_PFZ-363/DTP/S_PFZ-363-WK-010"
type textarea "x"
type input "S_PFZ-363"
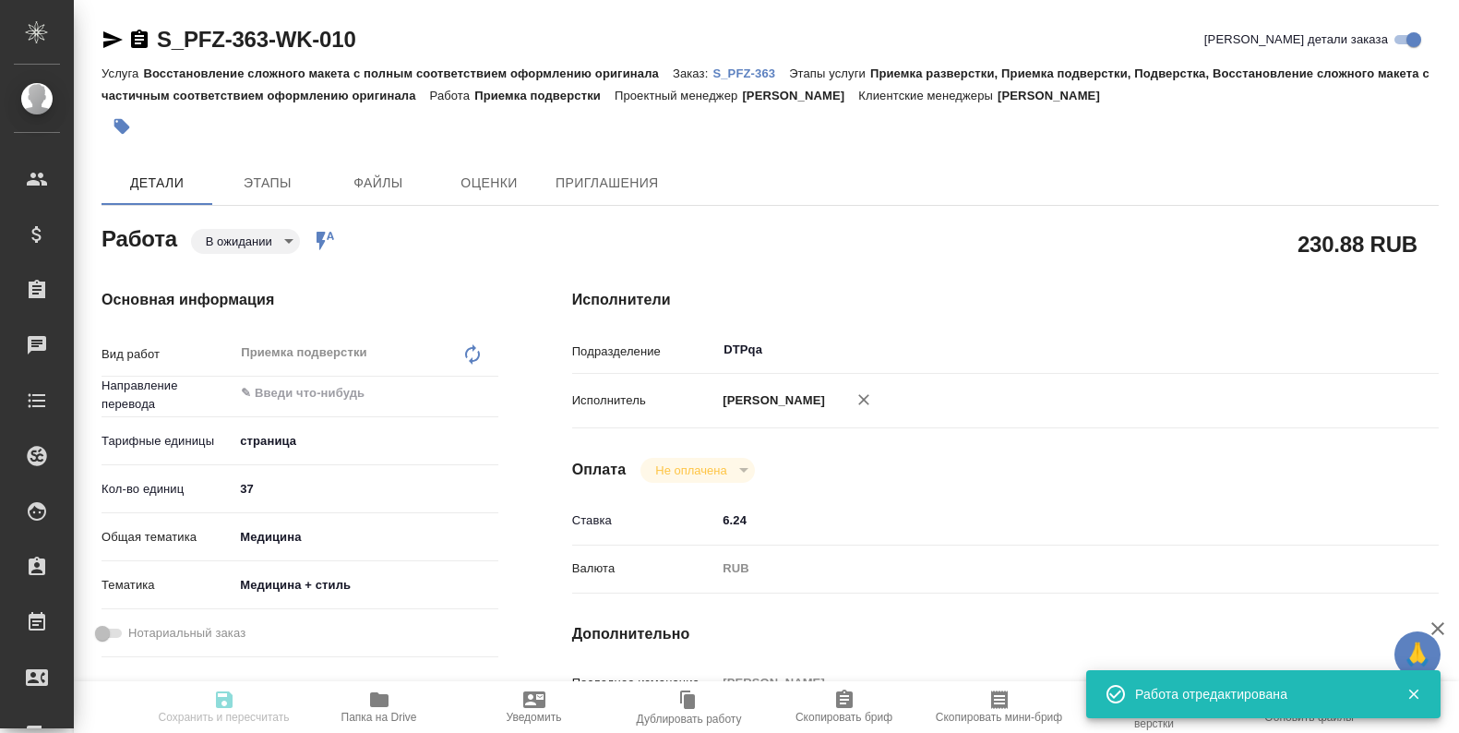
type input "Восстановление сложного макета с полным соответствием оформлению оригинала"
type input "Приемка разверстки, Приемка подверстки, Подверстка, Восстановление сложного мак…"
type input "Никифорова Валерия"
type input "[PERSON_NAME]"
type input "/Clients/PFIZER/Orders/S_PFZ-363"
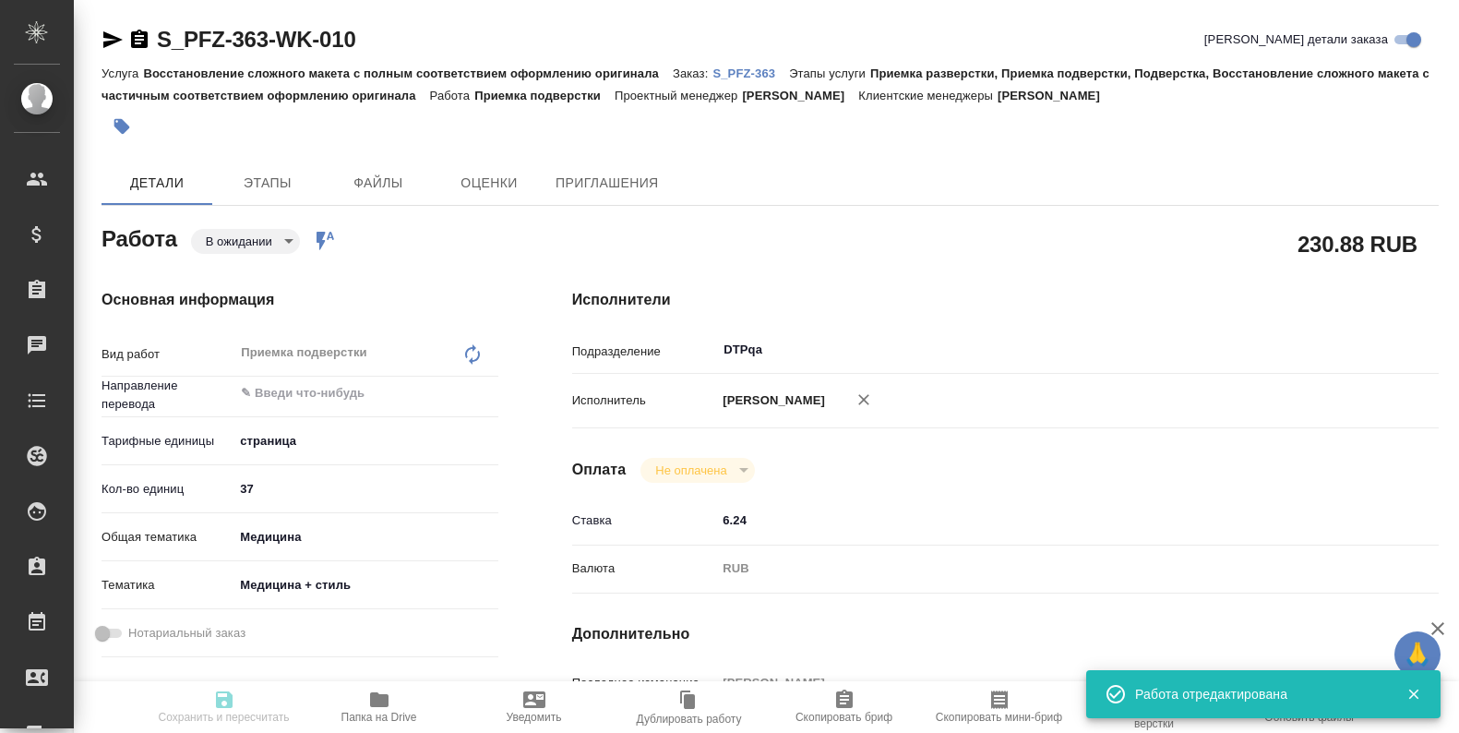
type textarea "x"
type textarea "англ-рус На выходе необходим материал в таком же формате, как есть сейчас. Ссыл…"
type textarea "x"
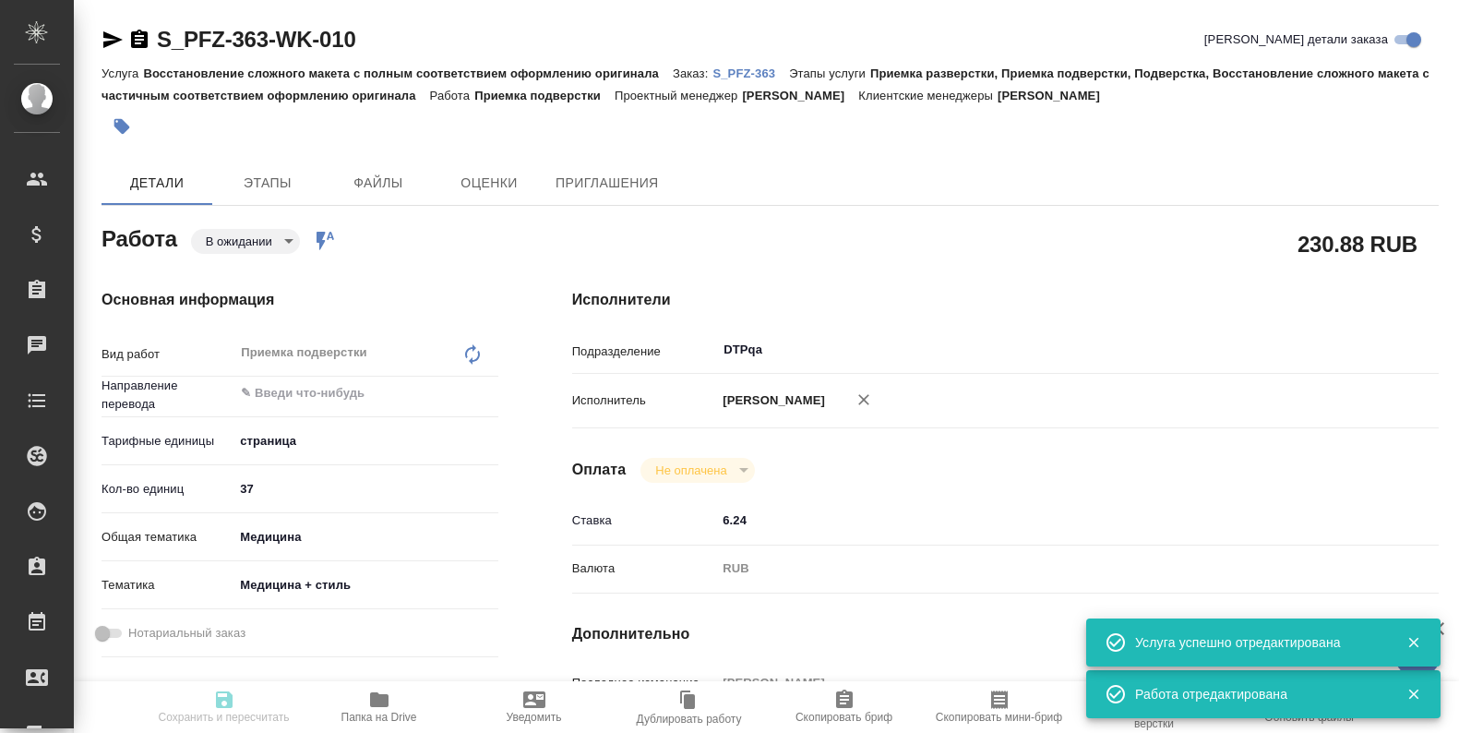
type textarea "x"
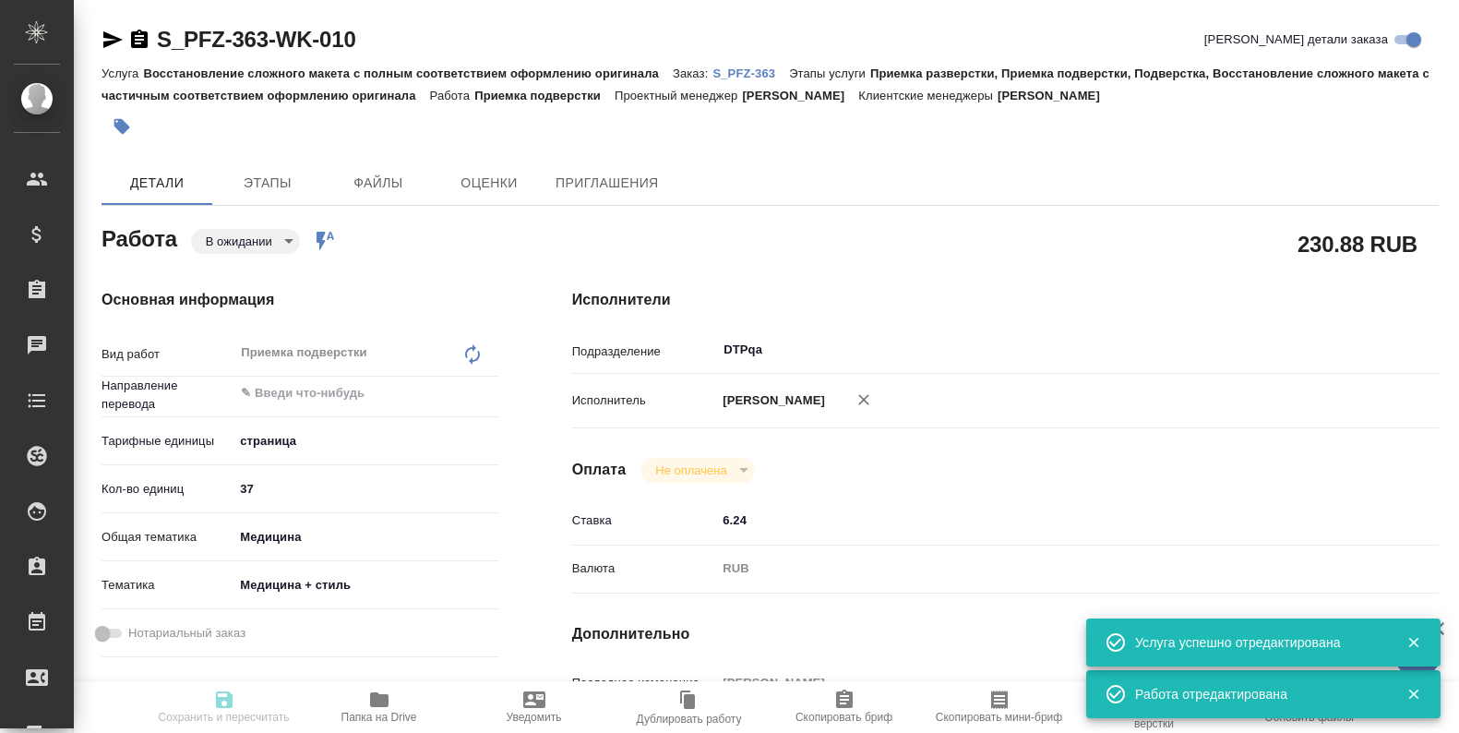
type textarea "x"
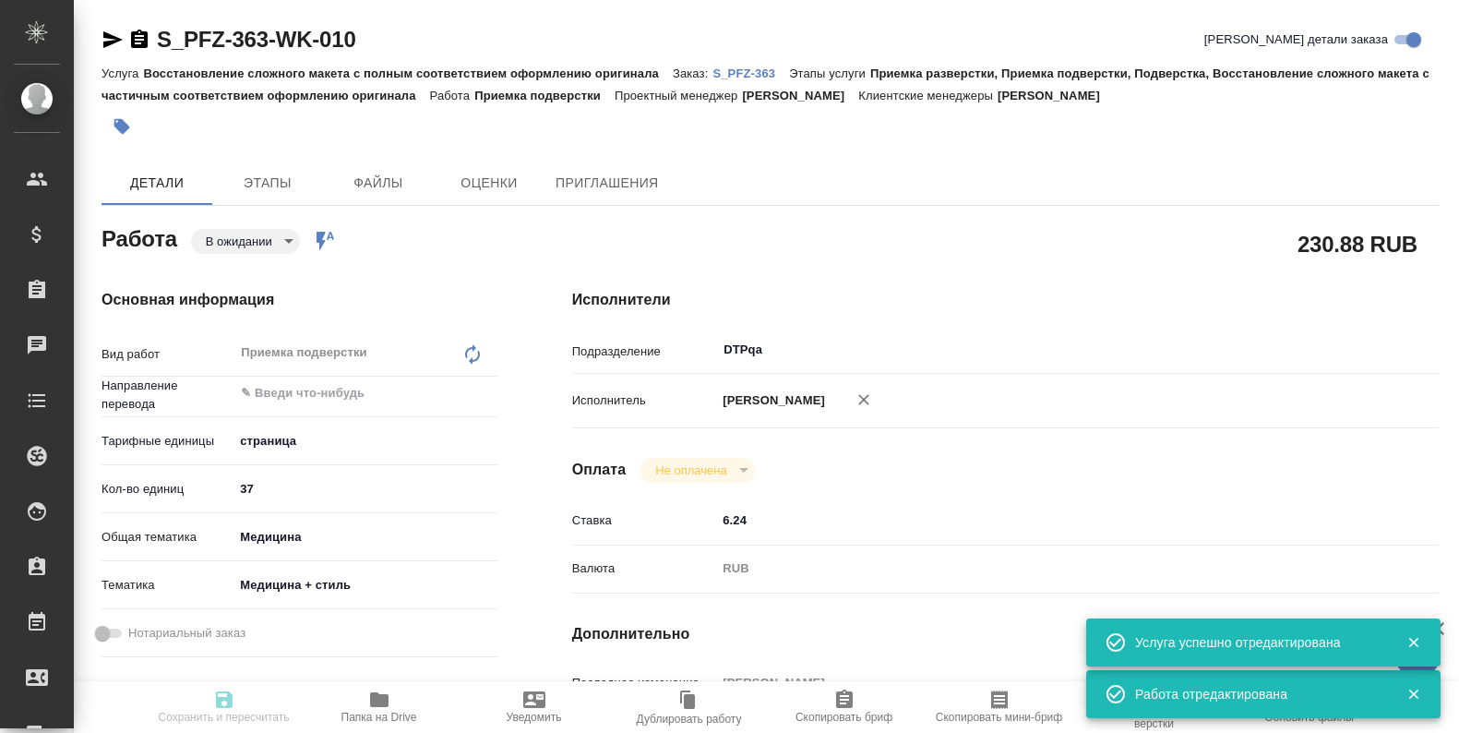
type textarea "x"
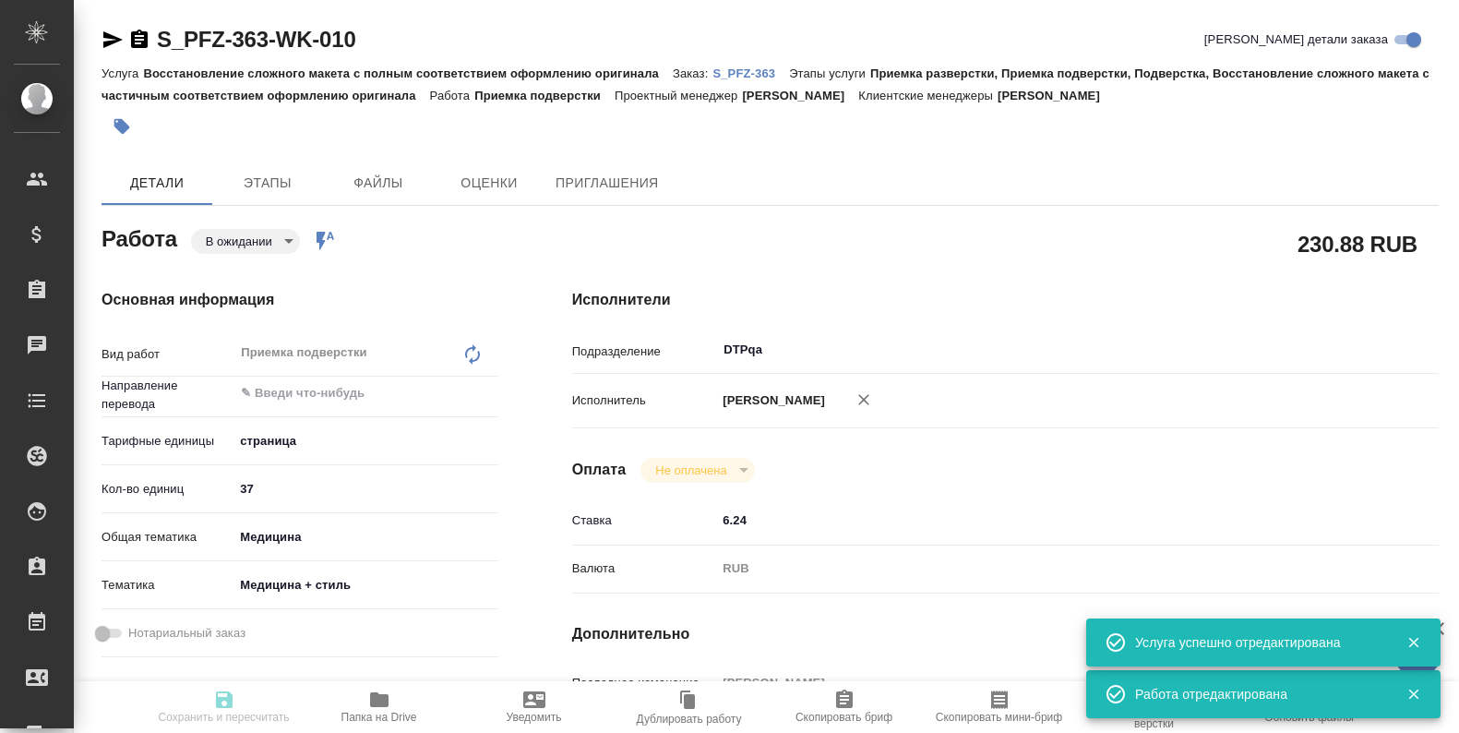
type textarea "x"
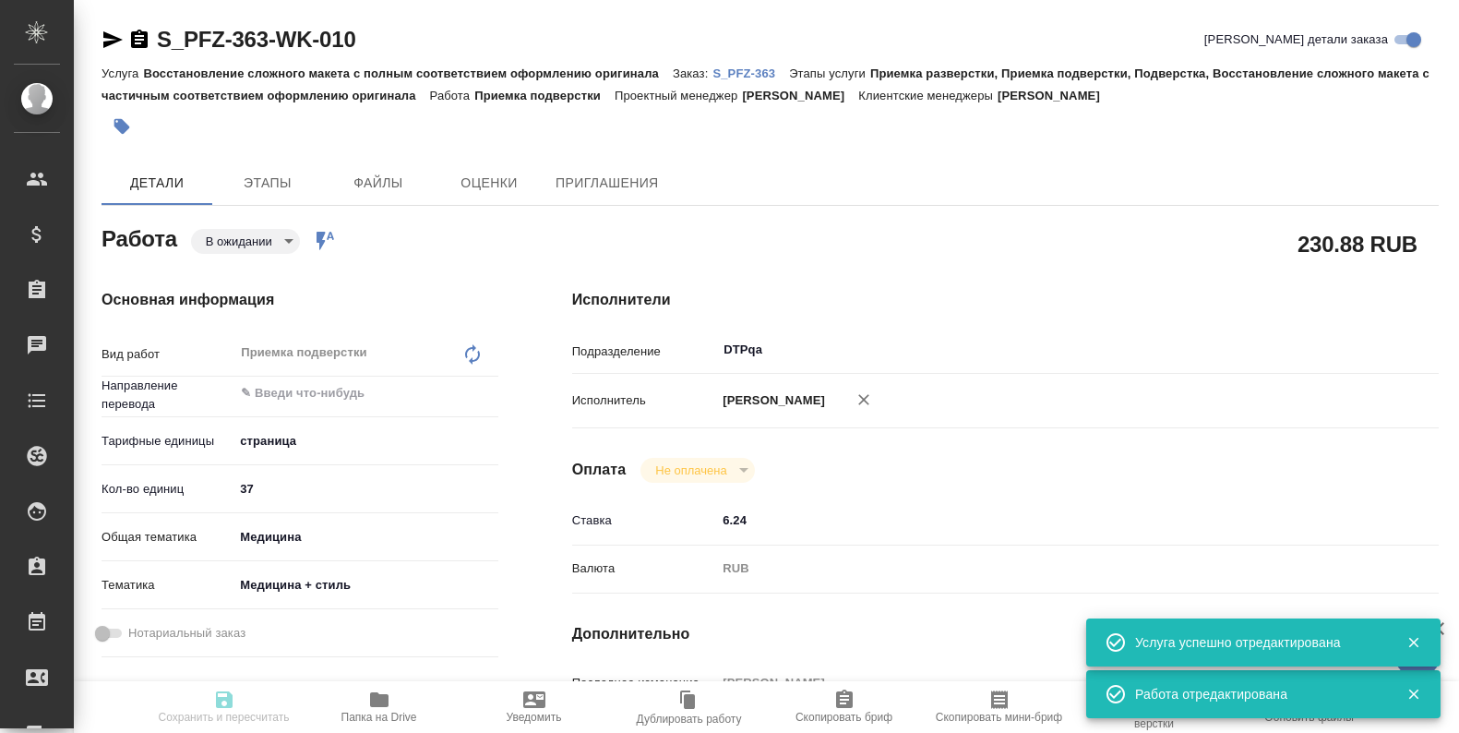
type textarea "x"
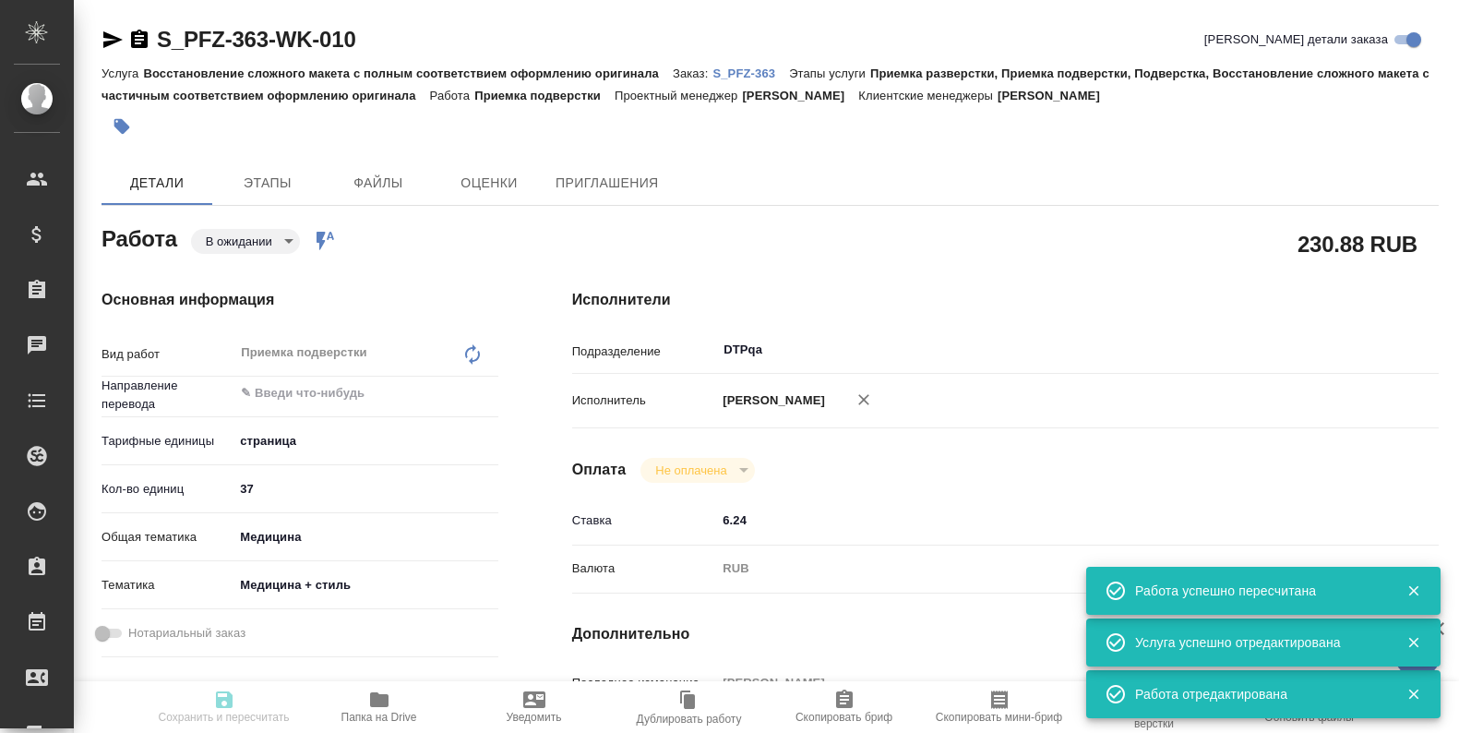
type textarea "x"
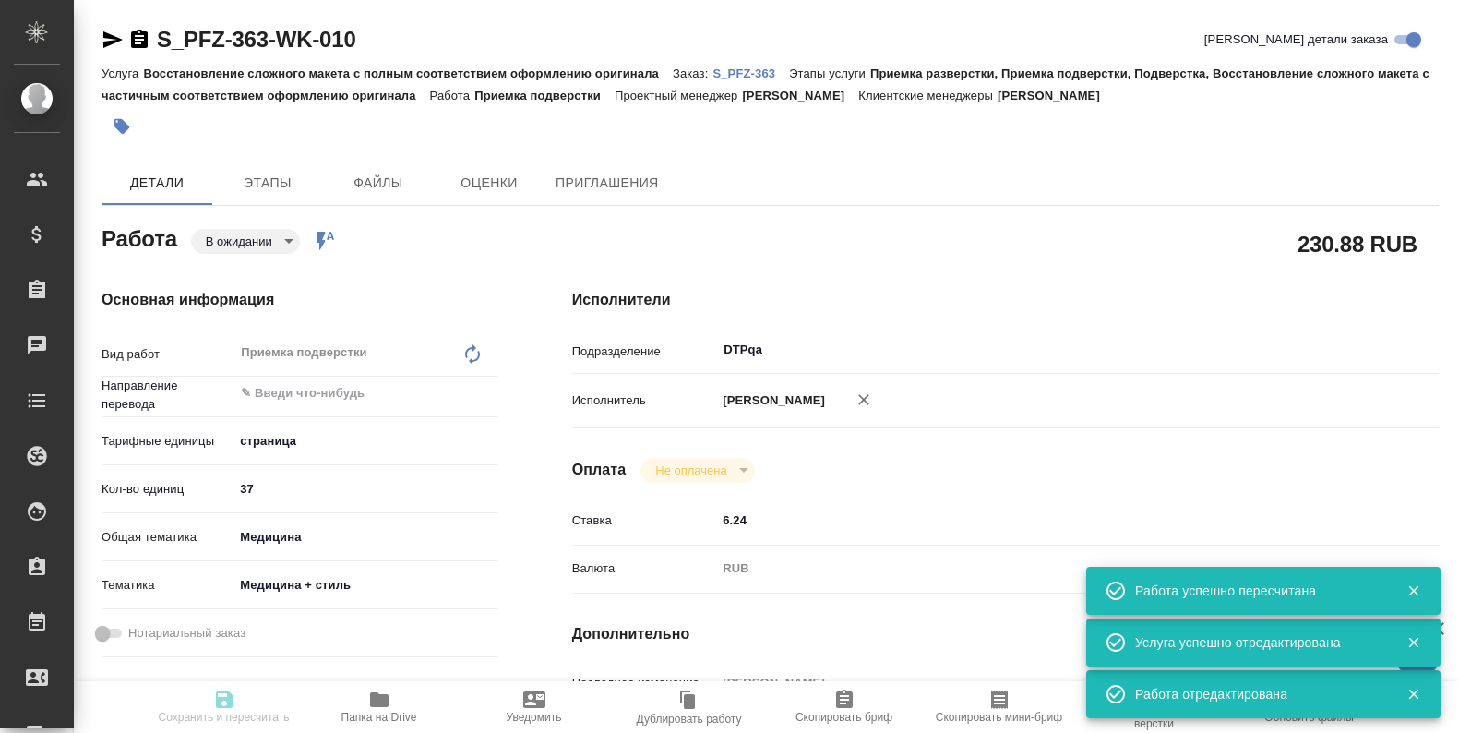
type input "pending"
type textarea "Приемка подверстки"
type textarea "x"
type input "5a8b1489cc6b4906c91bfdb2"
type input "37"
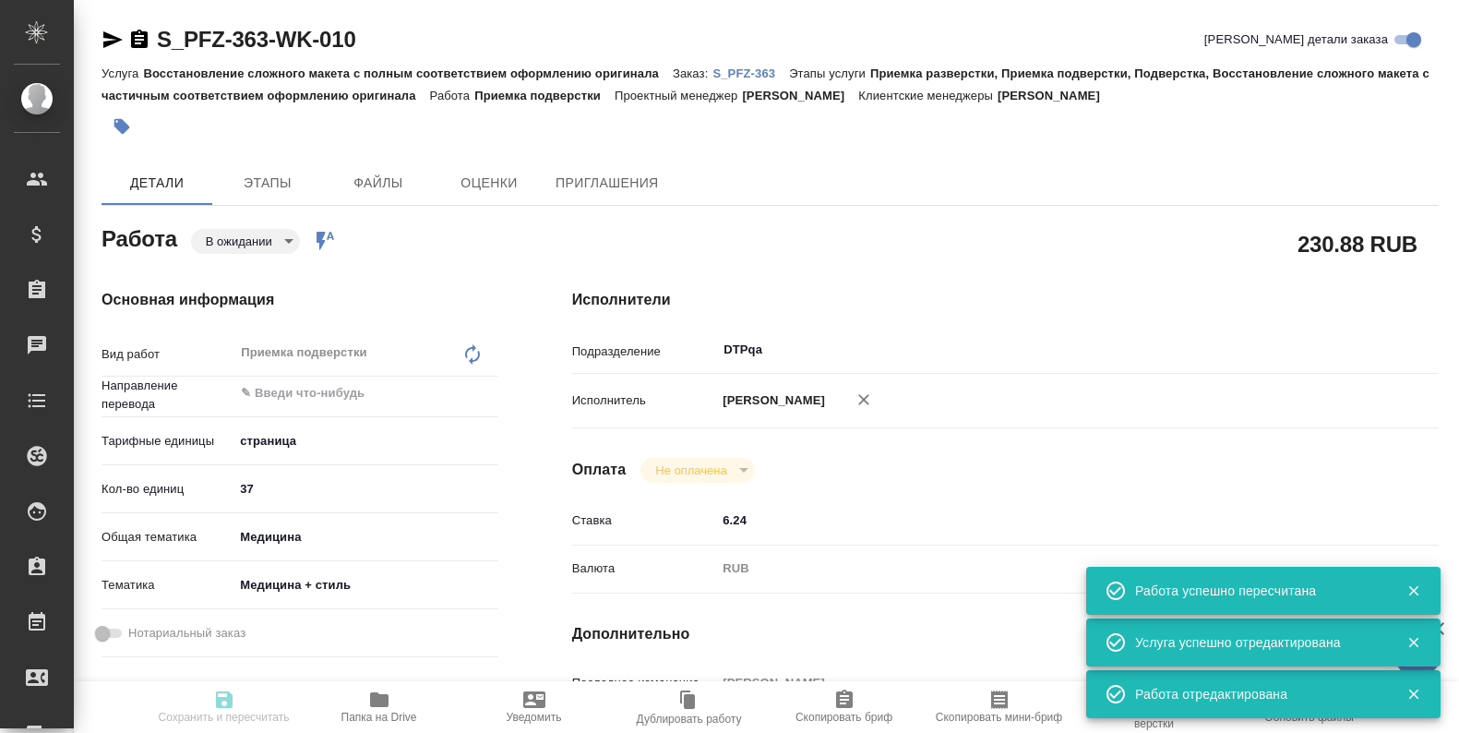
type input "med"
type input "614982e3093d9b491e1077bc"
type input "08.09.2025 17:00"
type input "08.09.2025 18:00"
type input "08.09.2025 19:00"
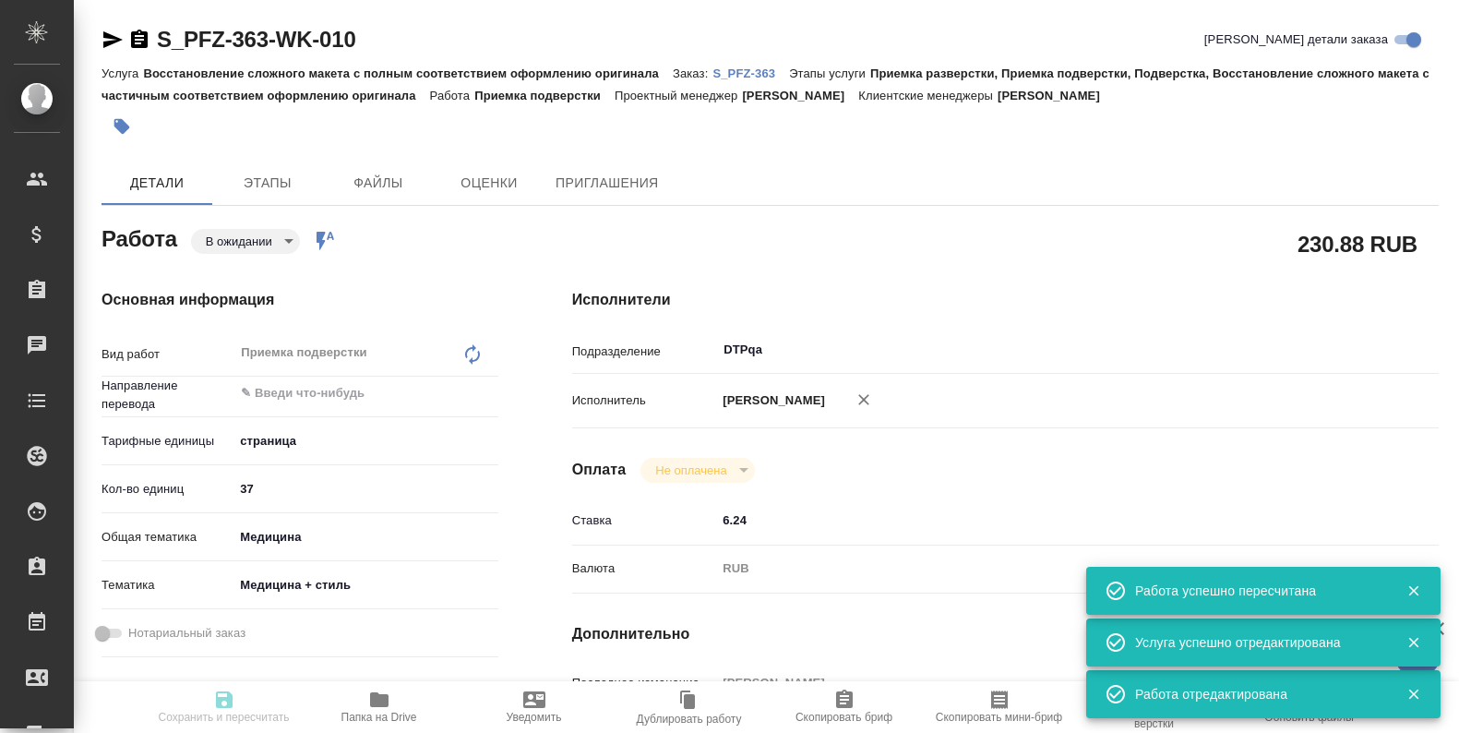
type input "DTPqa"
type input "notPayed"
type input "6.24"
type input "RUB"
type input "[PERSON_NAME]"
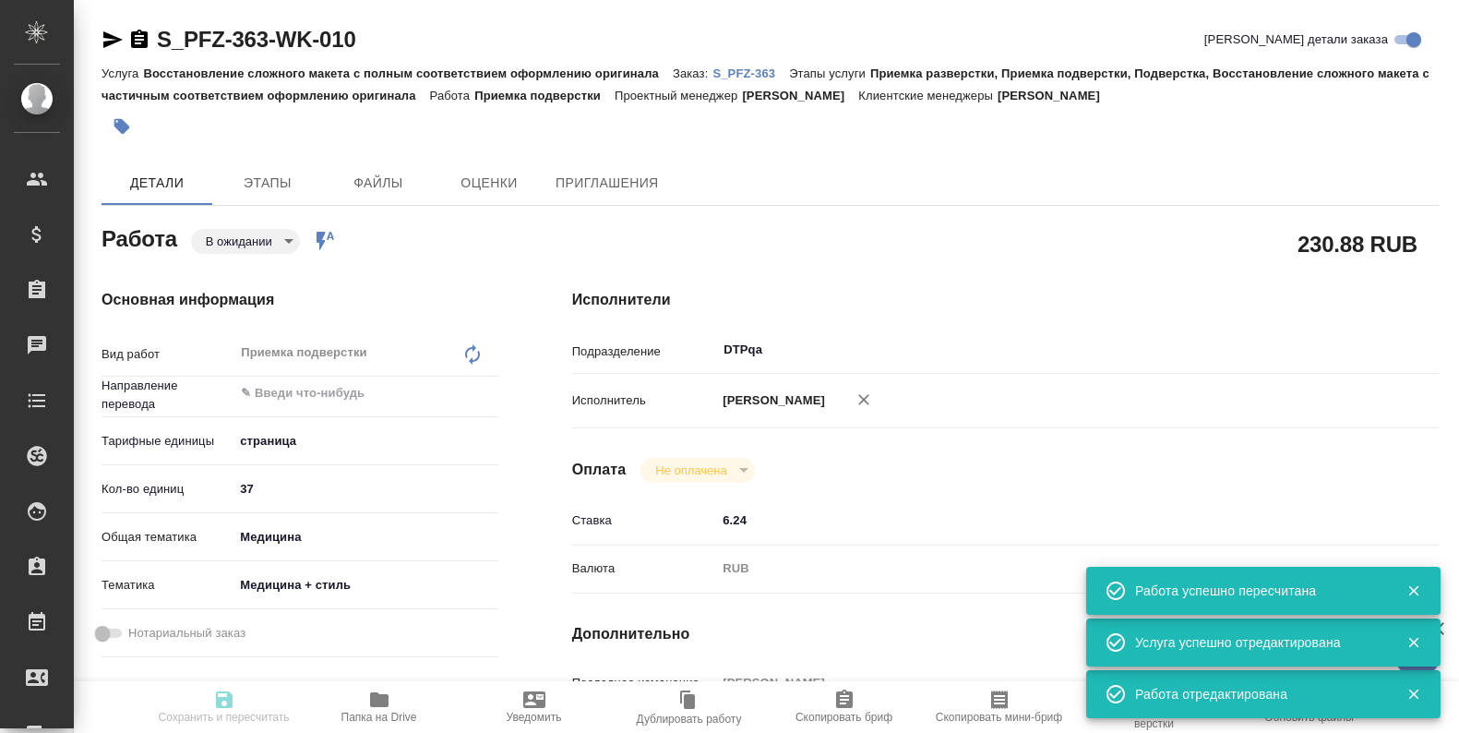
type textarea "https://tera.awatera.com/Work/68b16fefea2b32cc0f35e512/"
type textarea "x"
type textarea "/Clients/PFIZER/Orders/S_PFZ-363/DTP/S_PFZ-363-WK-010"
type textarea "x"
type input "S_PFZ-363"
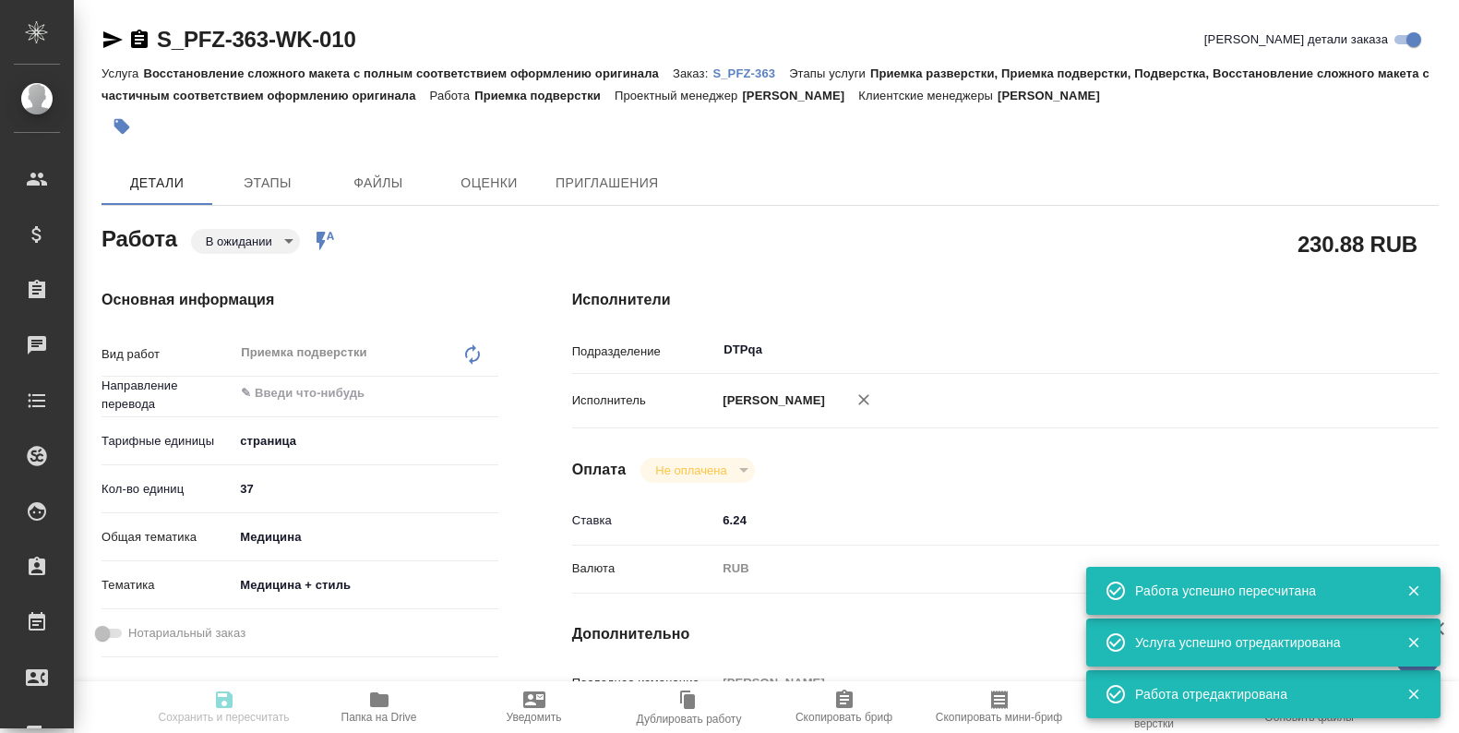
type input "Восстановление сложного макета с полным соответствием оформлению оригинала"
type input "Приемка разверстки, Приемка подверстки, Подверстка, Восстановление сложного мак…"
type input "Никифорова Валерия"
type input "[PERSON_NAME]"
type input "/Clients/PFIZER/Orders/S_PFZ-363"
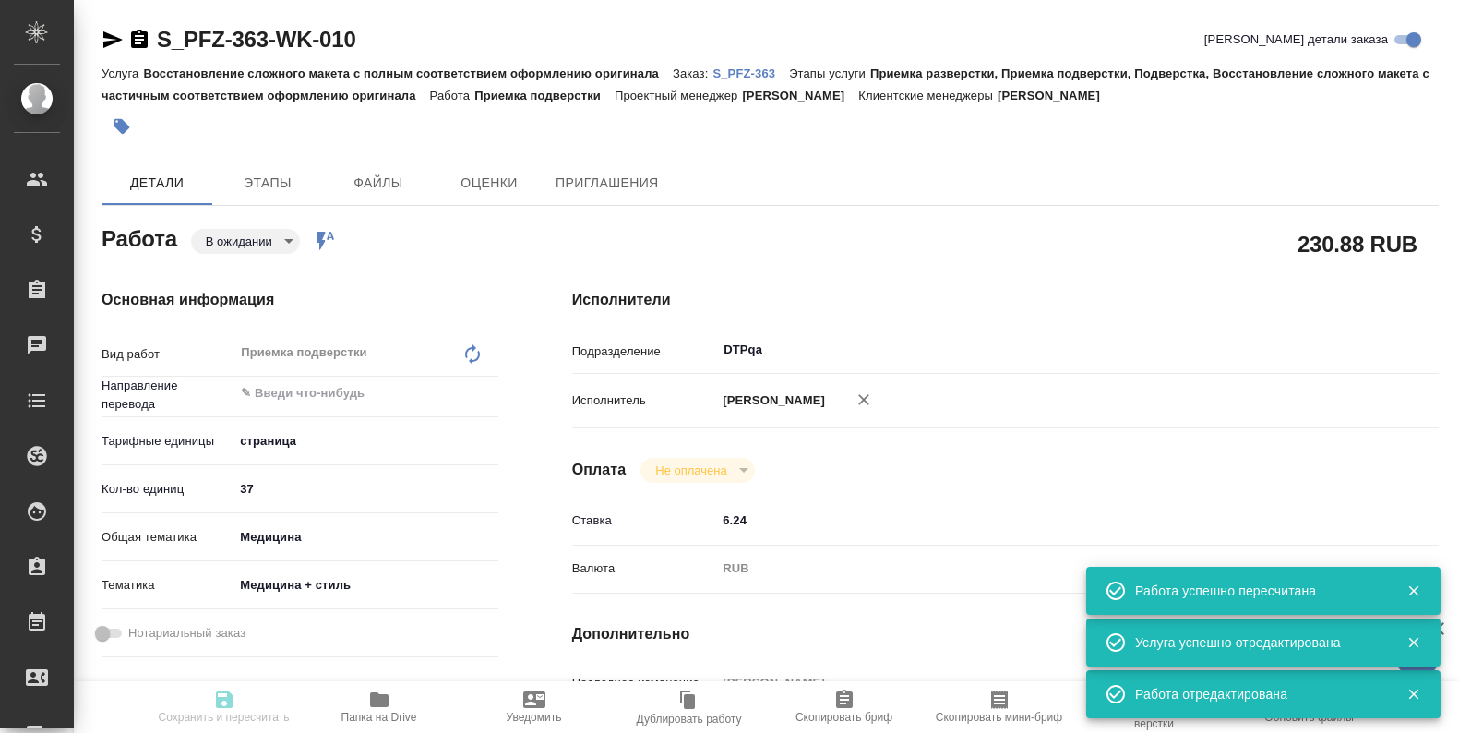
type textarea "x"
type textarea "англ-рус На выходе необходим материал в таком же формате, как есть сейчас. Ссыл…"
type textarea "x"
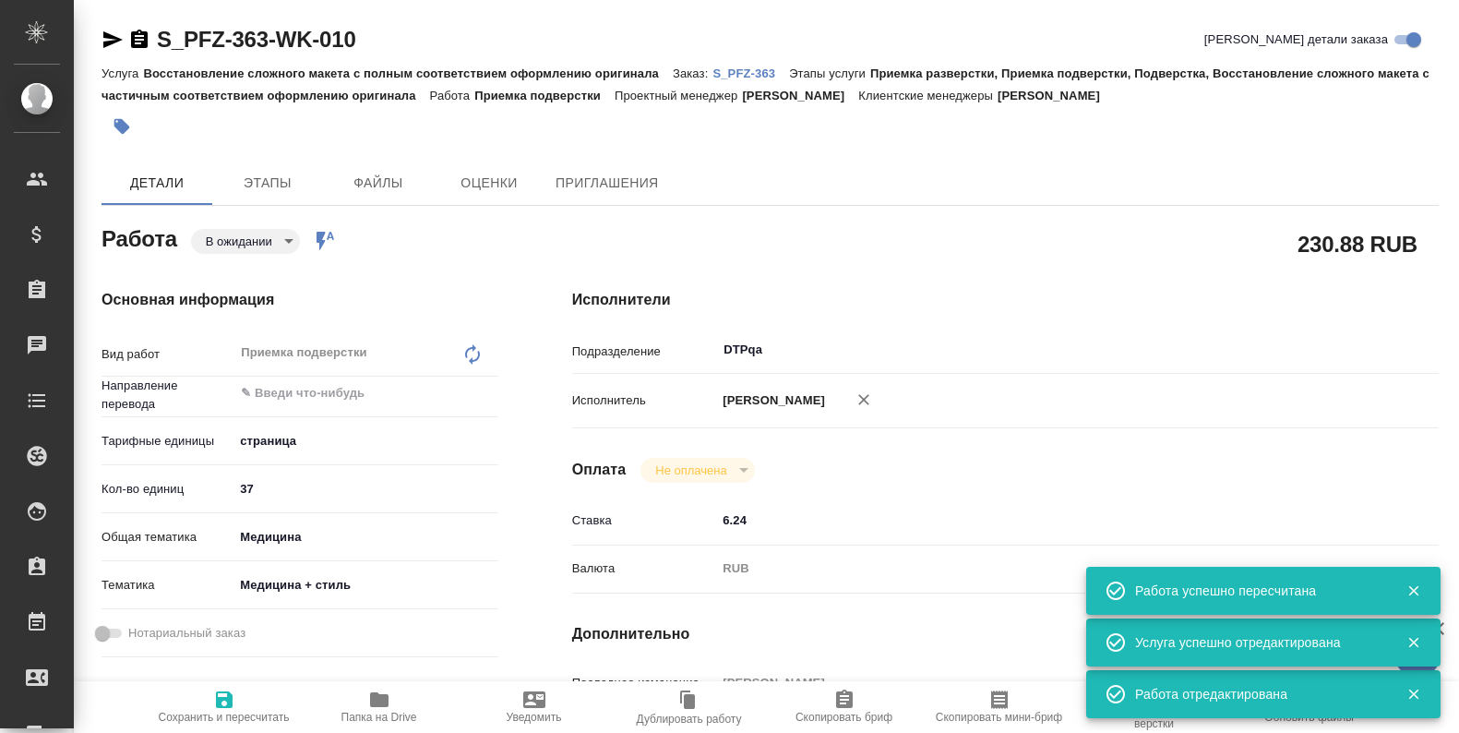
type textarea "x"
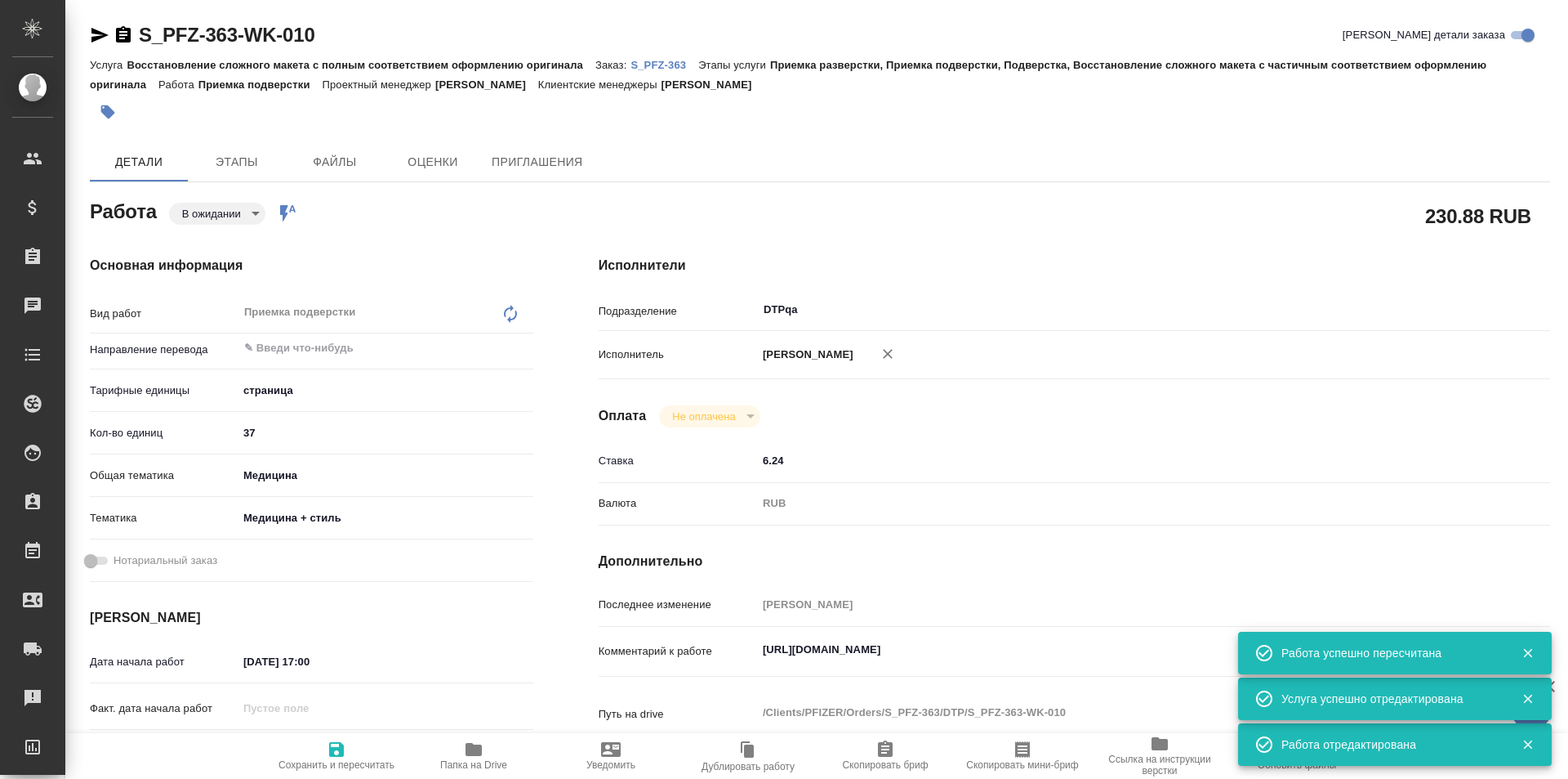
type textarea "x"
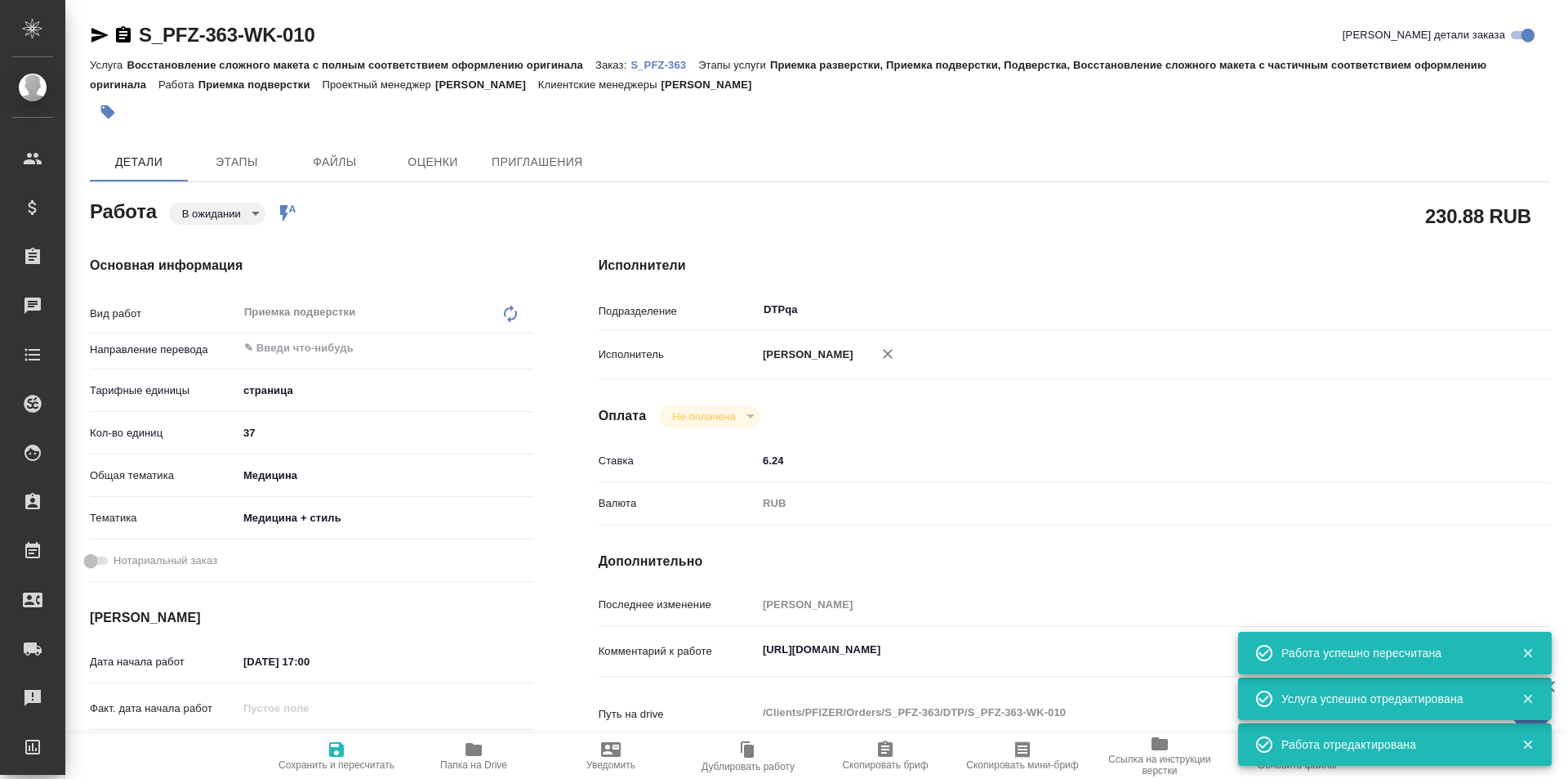
type textarea "x"
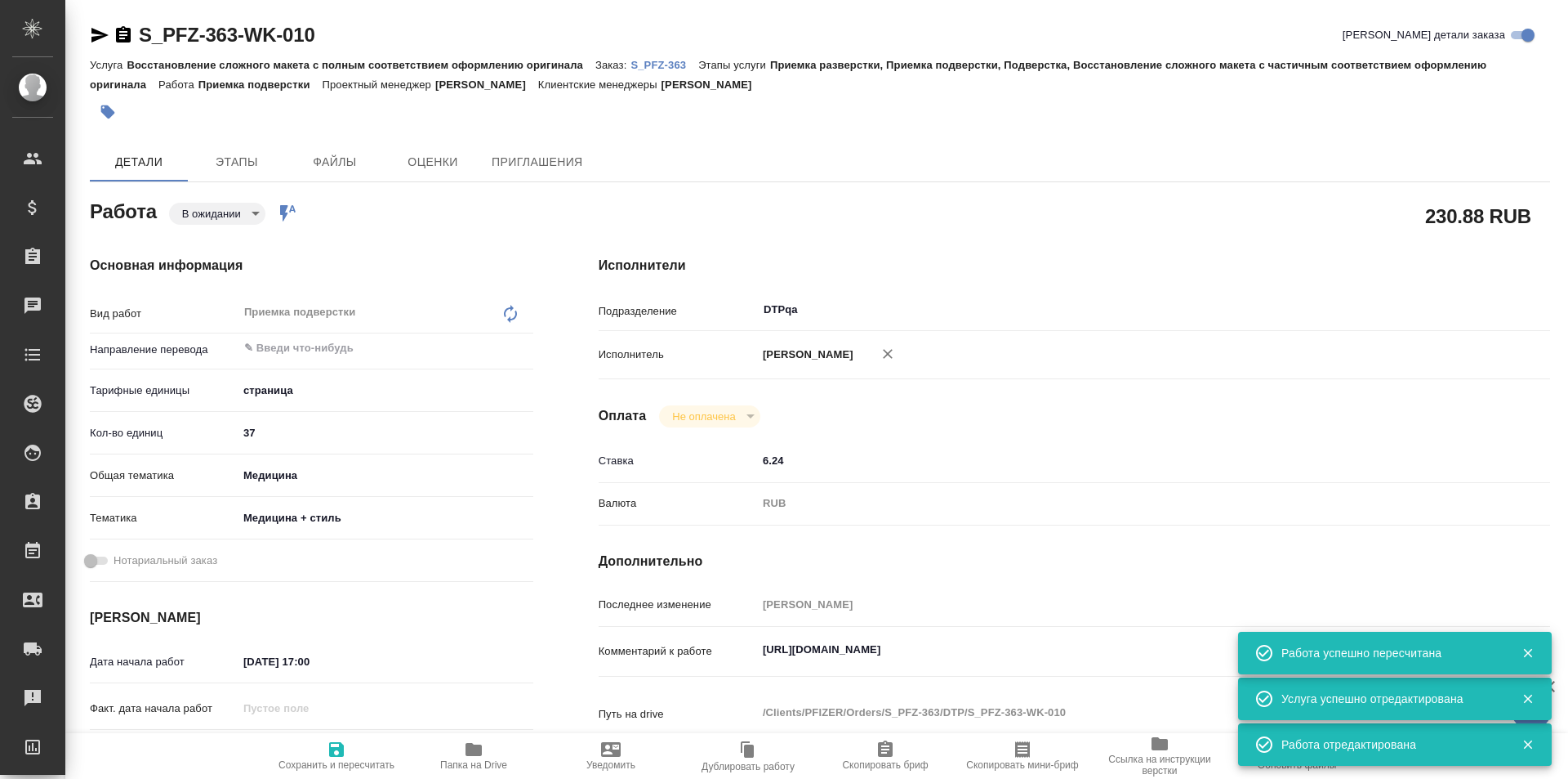
type textarea "x"
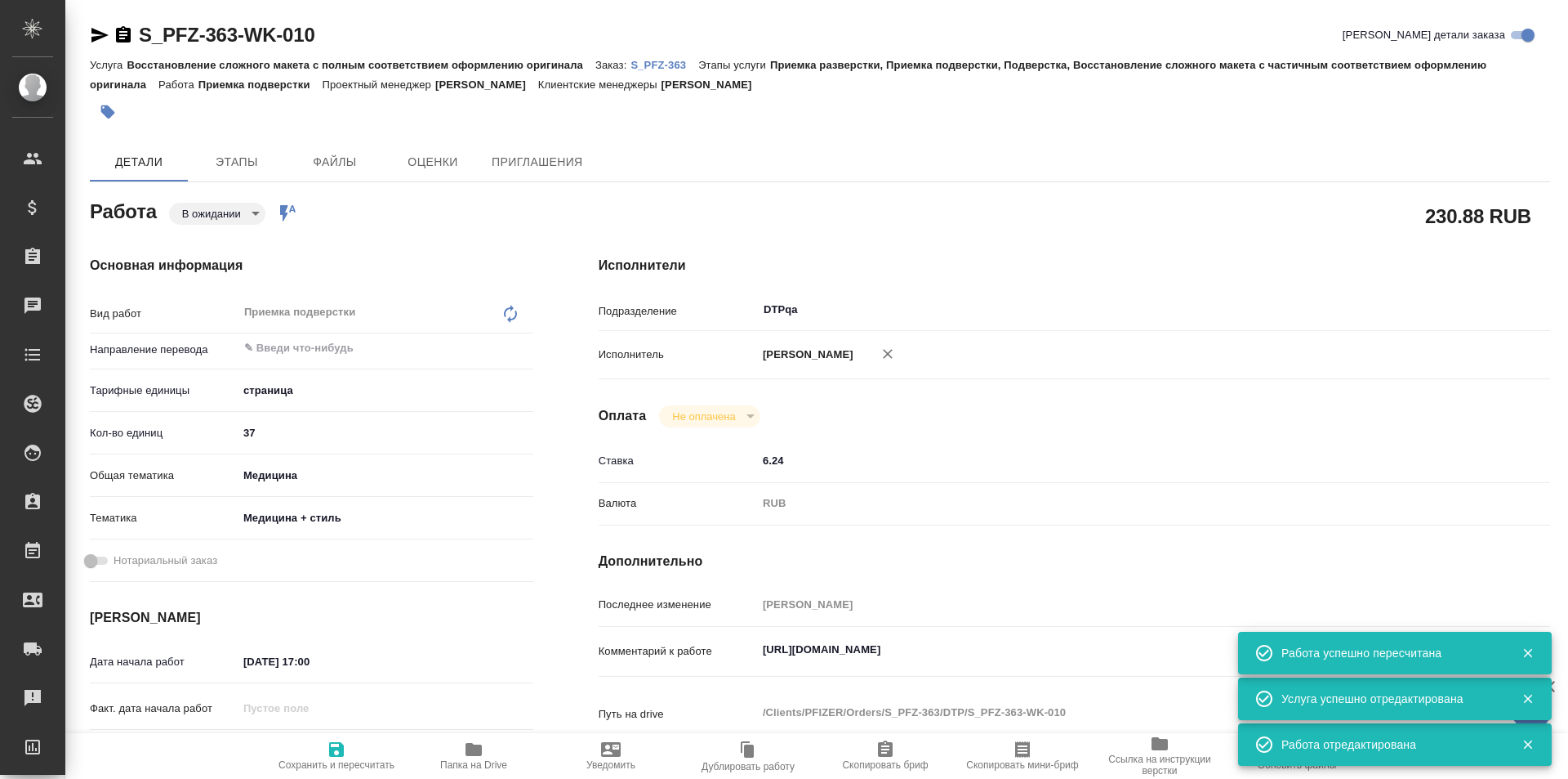
type textarea "x"
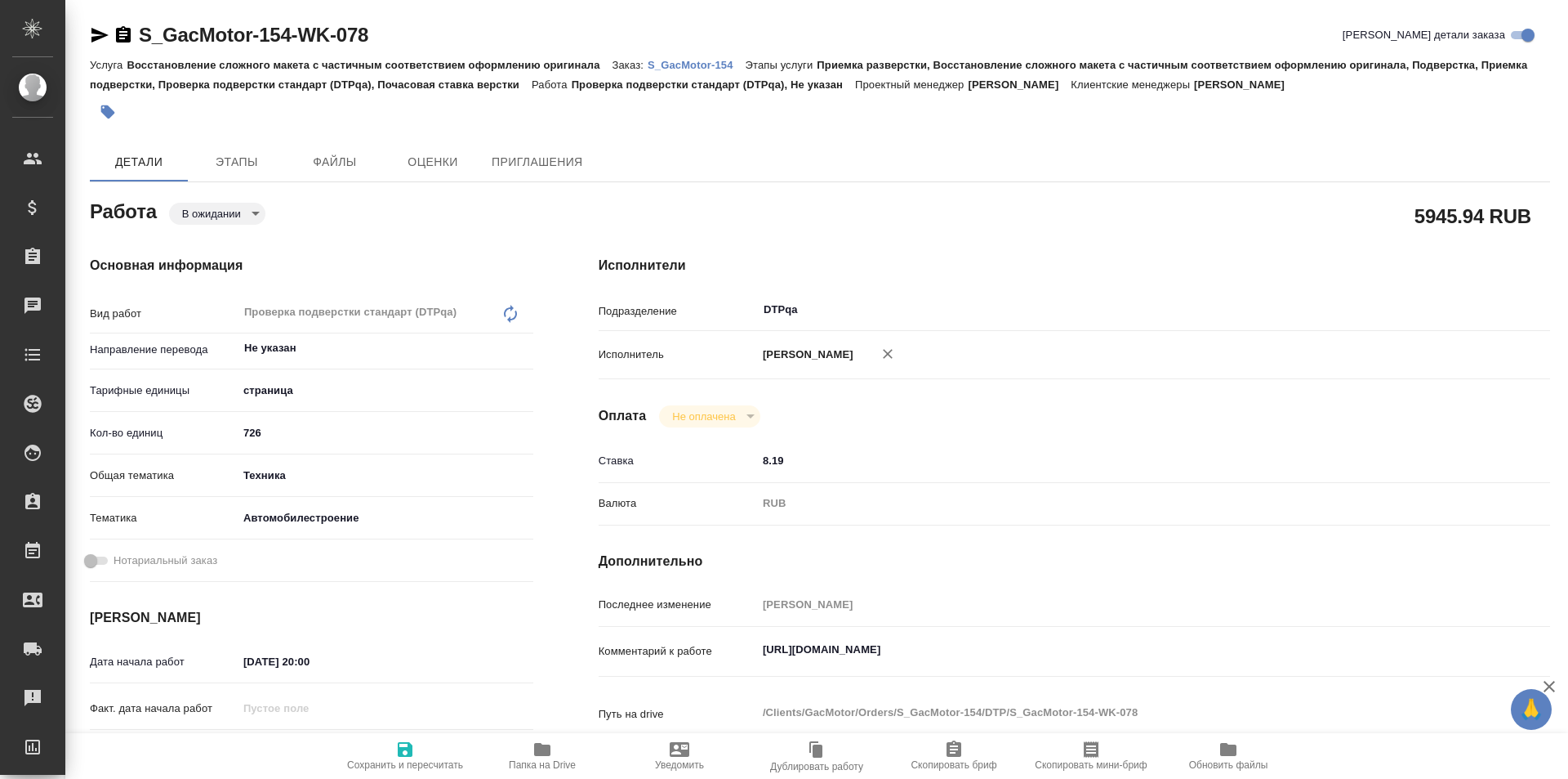
type textarea "x"
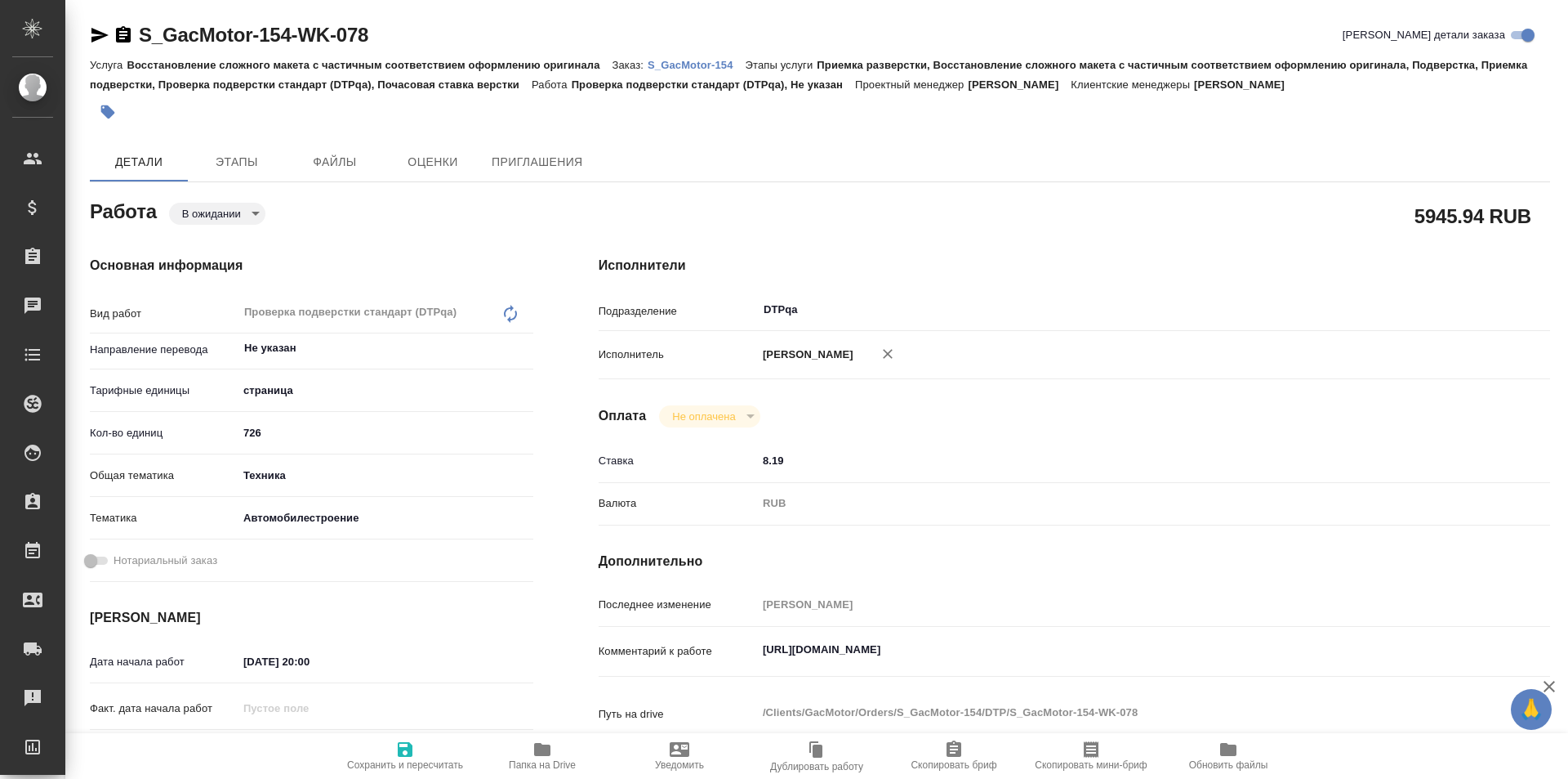
type textarea "x"
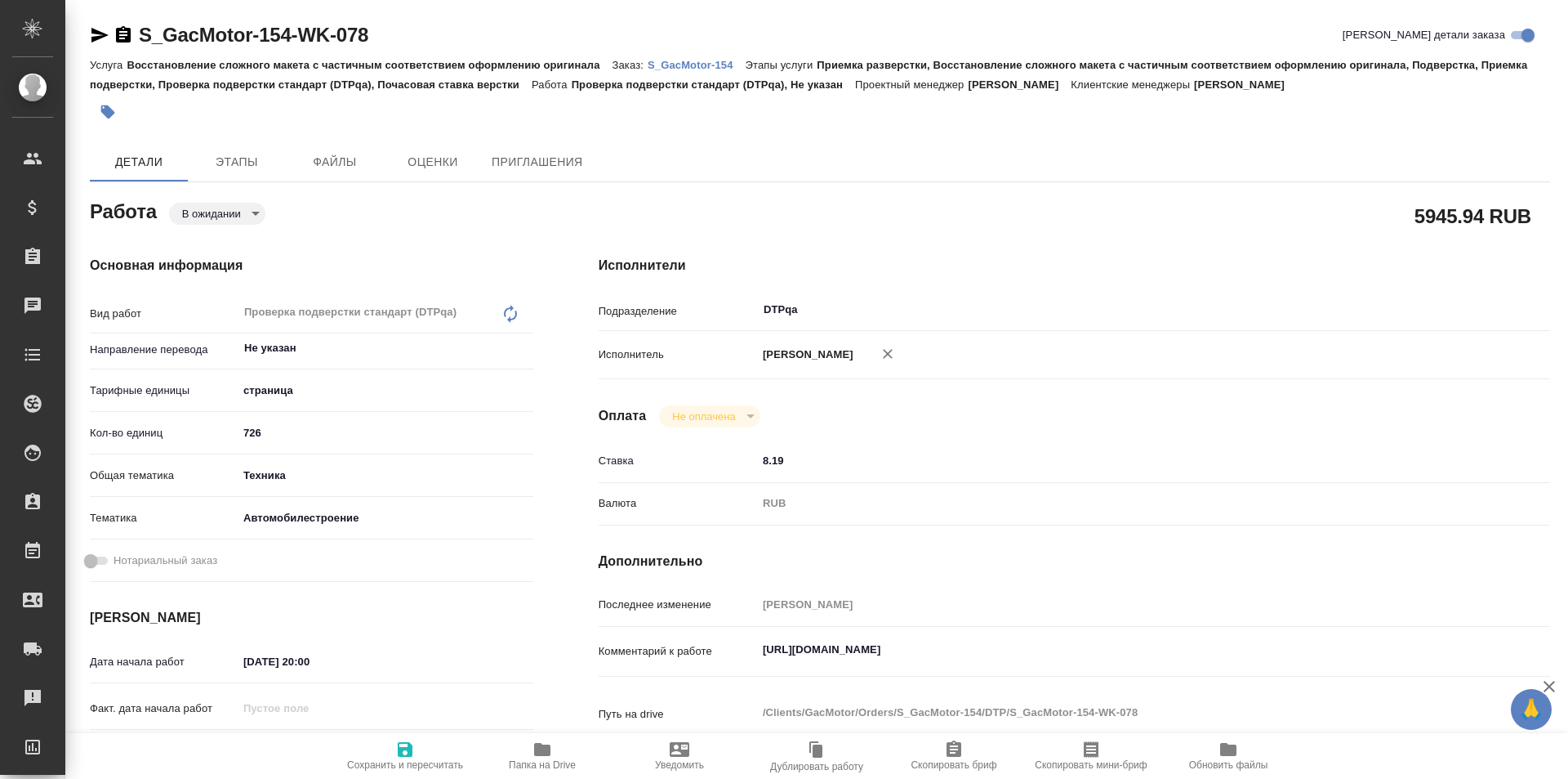
type textarea "x"
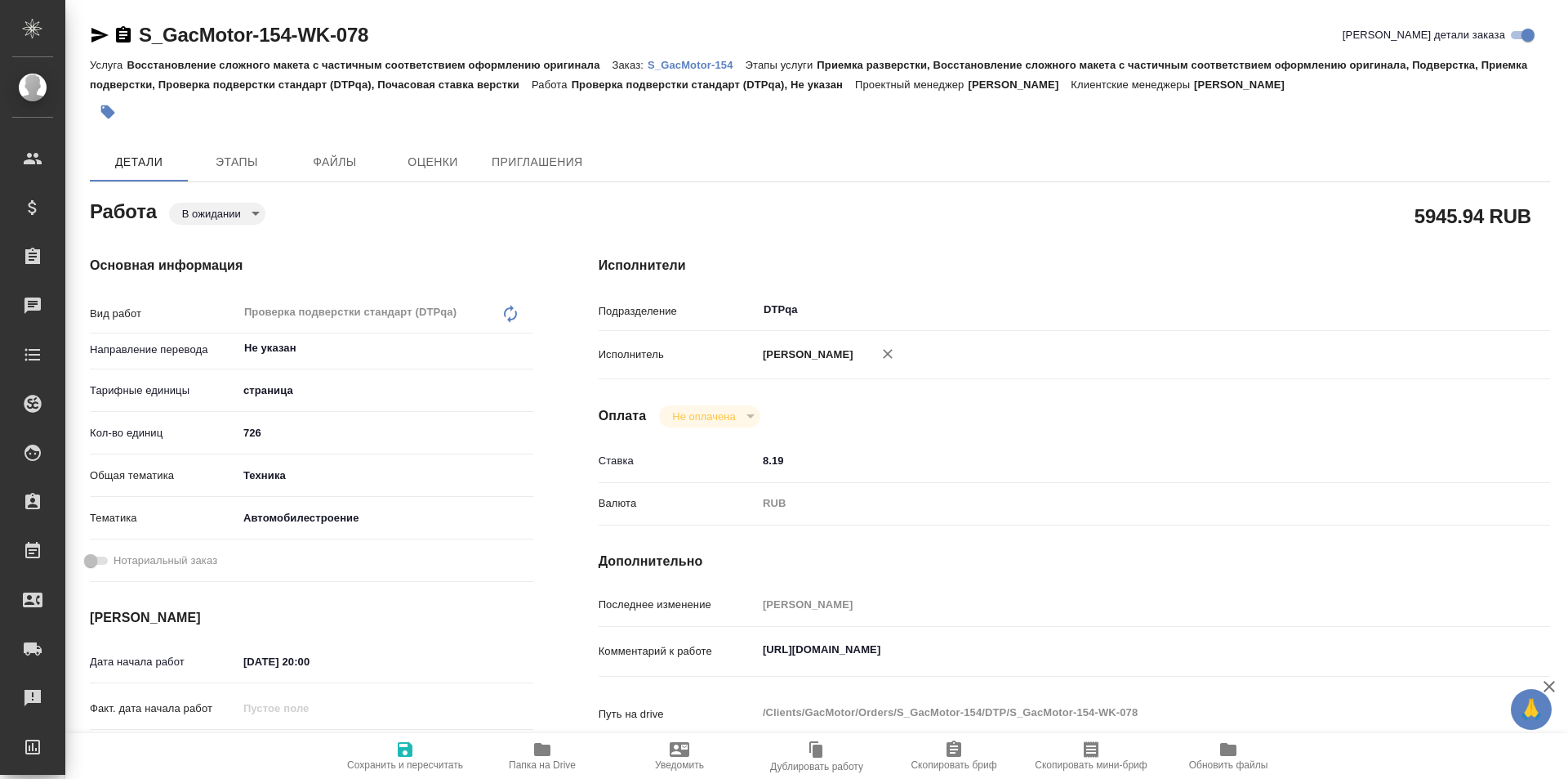
type textarea "x"
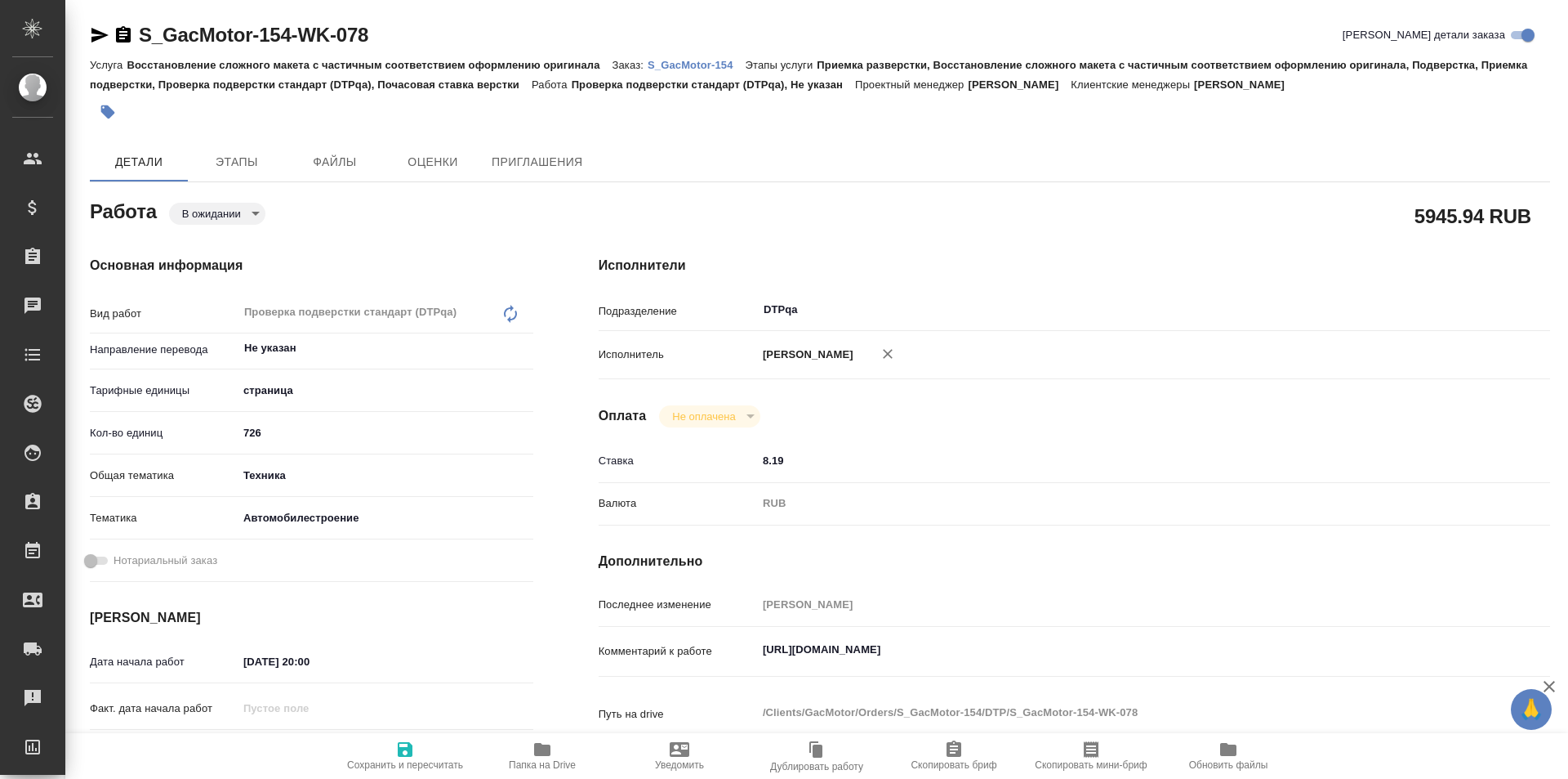
type textarea "x"
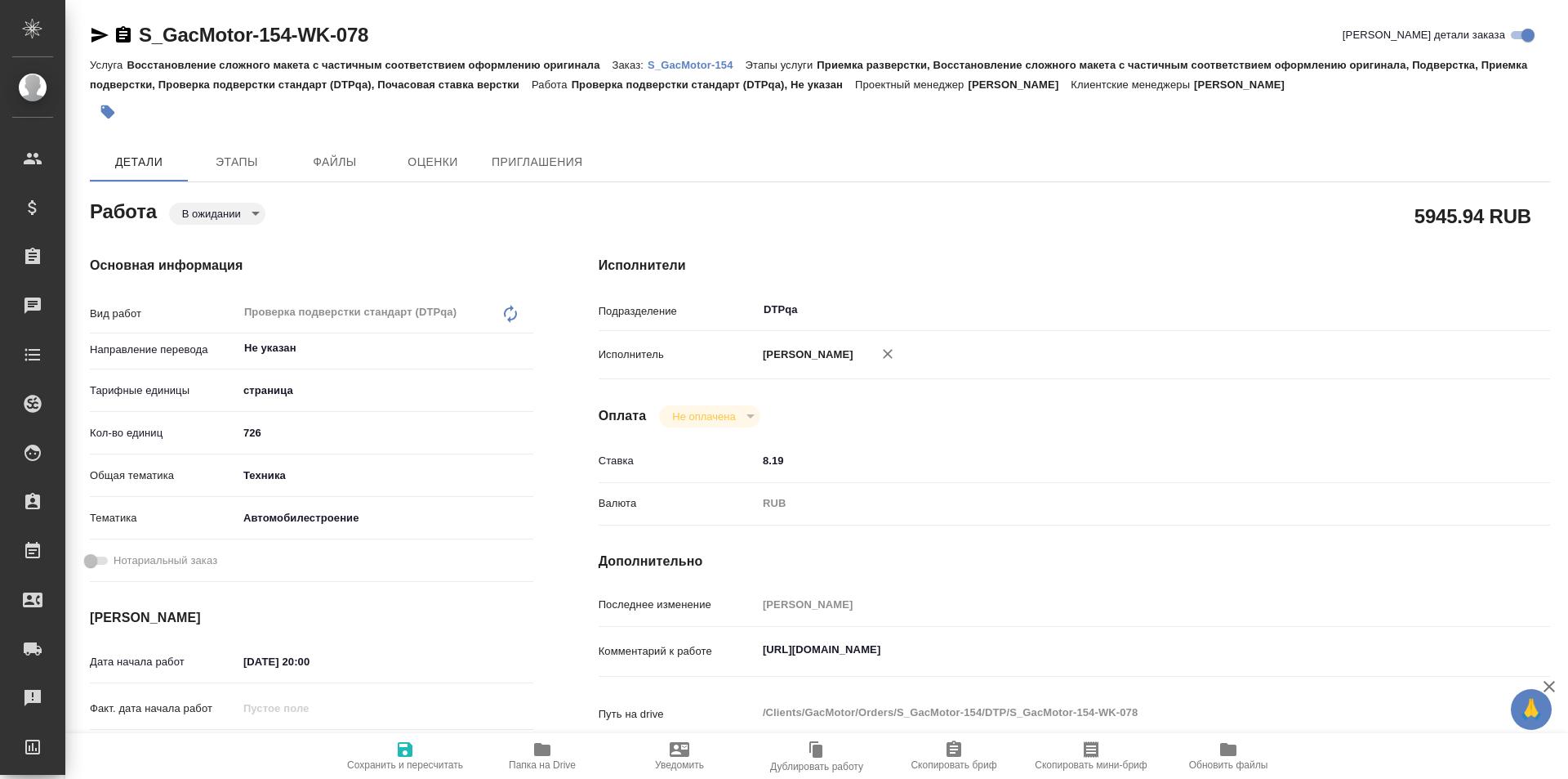
type textarea "x"
